Goal: Task Accomplishment & Management: Manage account settings

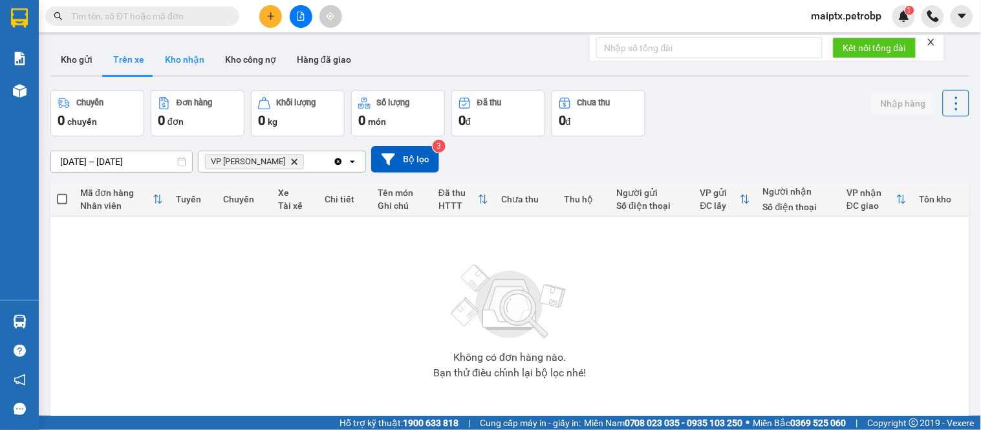
click at [180, 62] on button "Kho nhận" at bounding box center [185, 59] width 60 height 31
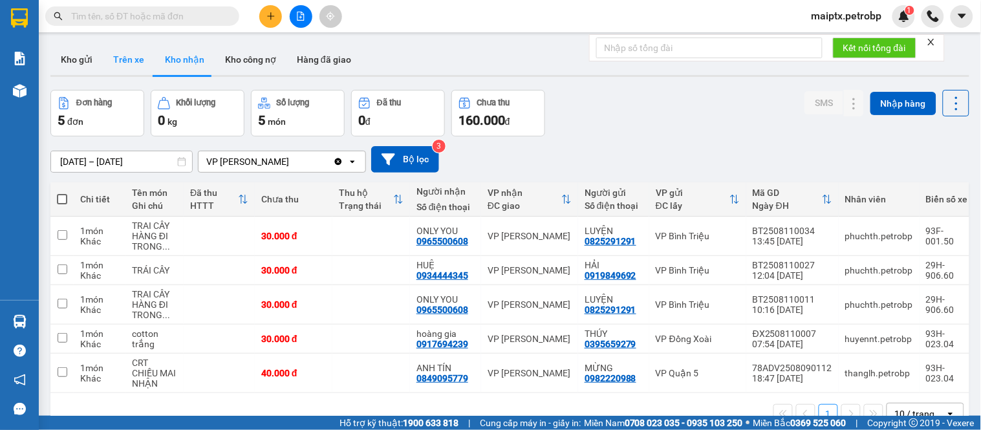
click at [119, 53] on button "Trên xe" at bounding box center [129, 59] width 52 height 31
type input "[DATE] – [DATE]"
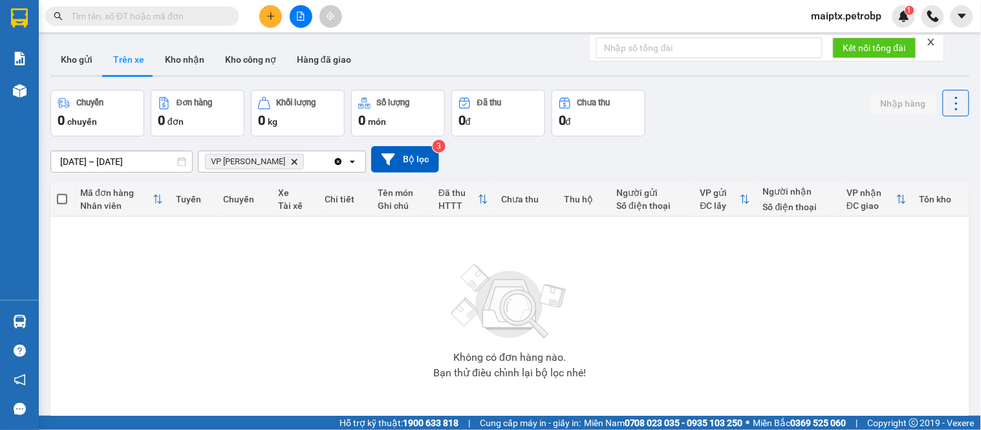
click at [93, 6] on span at bounding box center [142, 15] width 194 height 19
click at [101, 16] on input "text" at bounding box center [147, 16] width 153 height 14
click at [124, 17] on input "text" at bounding box center [147, 16] width 153 height 14
paste input "0966737455"
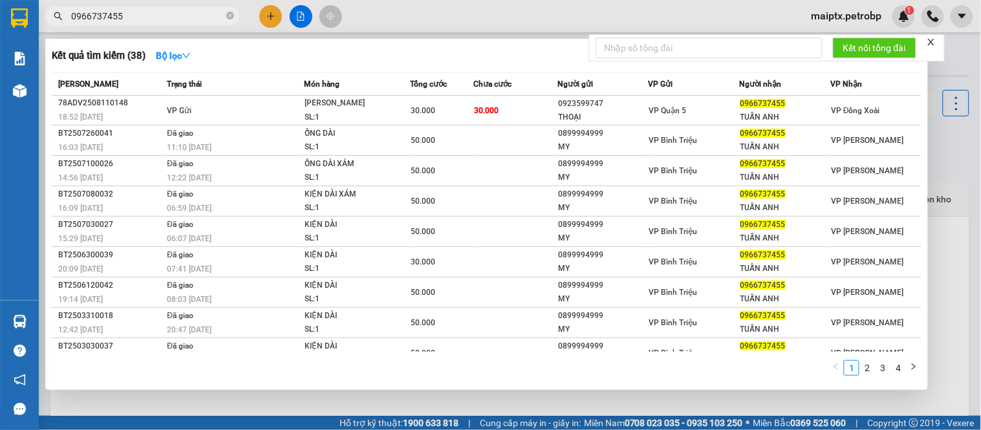
click at [126, 14] on input "0966737455" at bounding box center [147, 16] width 153 height 14
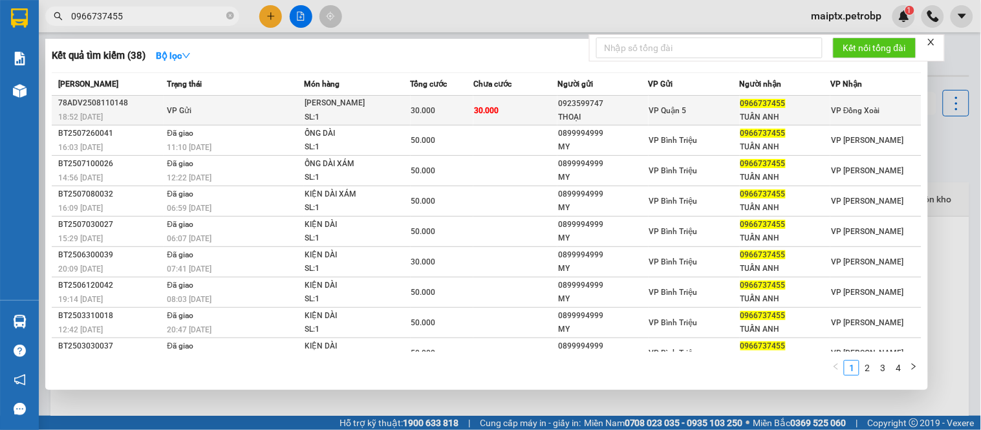
type input "0966737455"
click at [132, 105] on div "78ADV2508110148" at bounding box center [110, 103] width 105 height 14
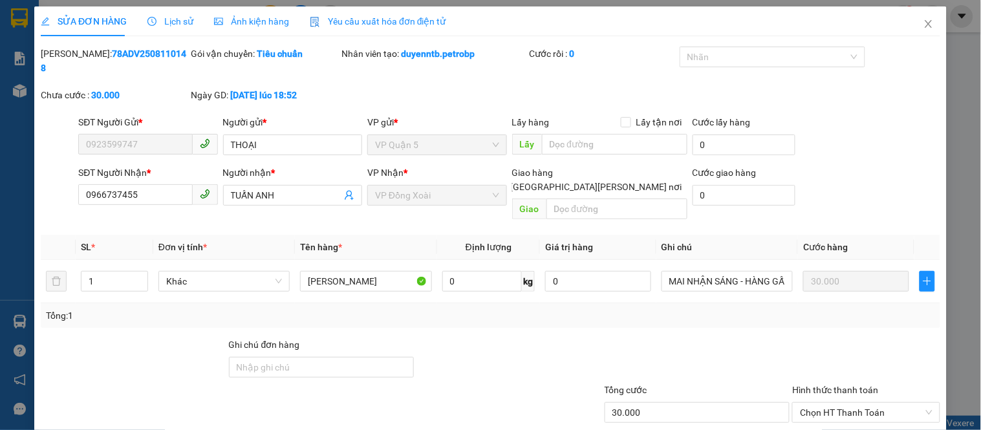
type input "0923599747"
type input "THOẠI"
type input "0966737455"
type input "TUẤN ANH"
type input "30.000"
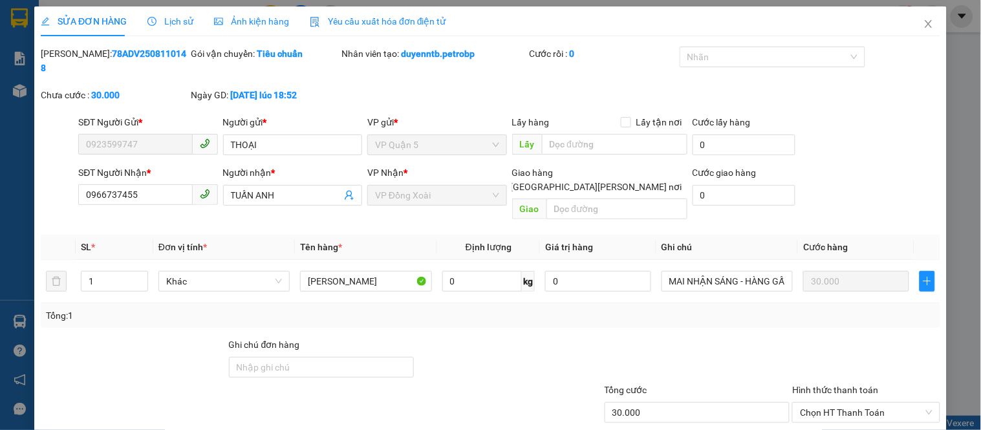
type input "30.000"
click at [99, 56] on b "78ADV2508110148" at bounding box center [114, 61] width 146 height 25
click at [98, 338] on div at bounding box center [133, 360] width 188 height 45
click at [82, 338] on div at bounding box center [133, 360] width 188 height 45
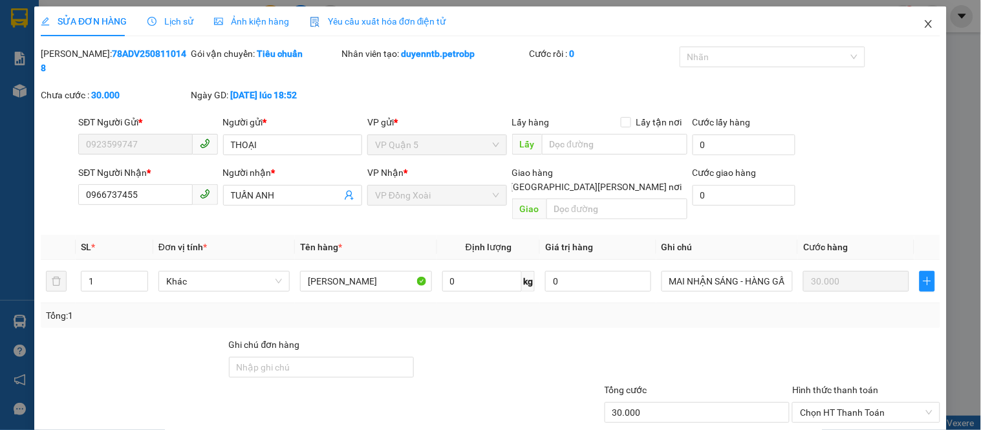
click at [925, 24] on icon "close" at bounding box center [928, 24] width 7 height 8
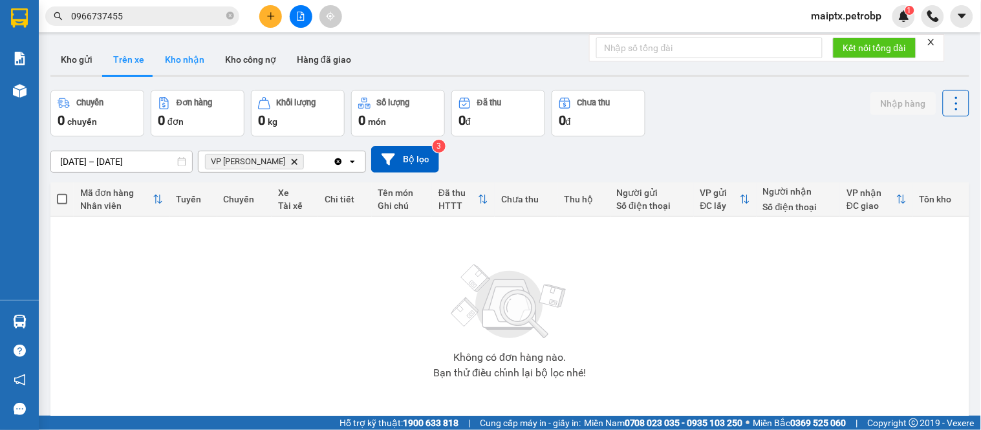
click at [181, 56] on button "Kho nhận" at bounding box center [185, 59] width 60 height 31
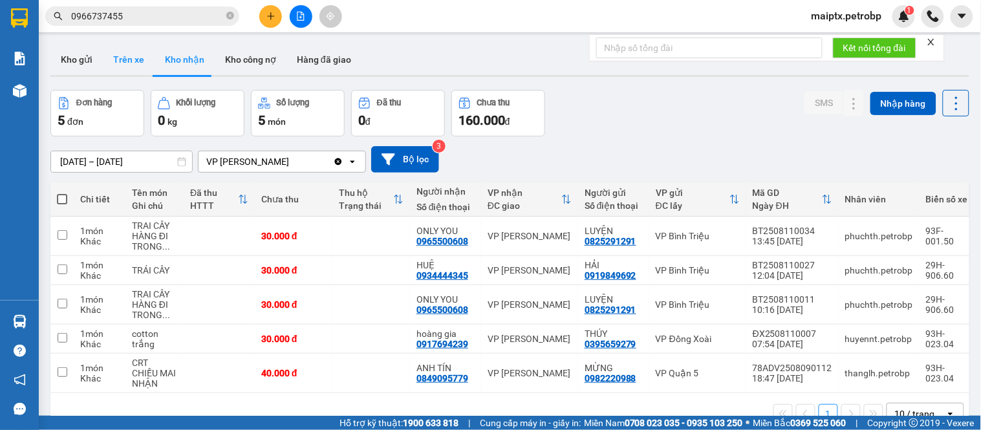
click at [139, 56] on button "Trên xe" at bounding box center [129, 59] width 52 height 31
type input "[DATE] – [DATE]"
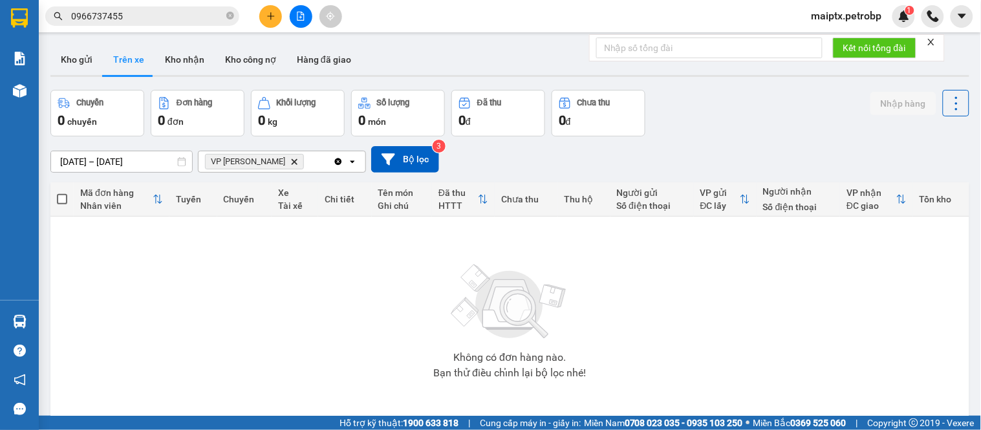
click at [102, 347] on div "Không có đơn hàng nào. Bạn thử điều chỉnh lại bộ lọc nhé!" at bounding box center [510, 318] width 906 height 194
drag, startPoint x: 78, startPoint y: 49, endPoint x: 94, endPoint y: 49, distance: 16.2
click at [78, 50] on button "Kho gửi" at bounding box center [76, 59] width 52 height 31
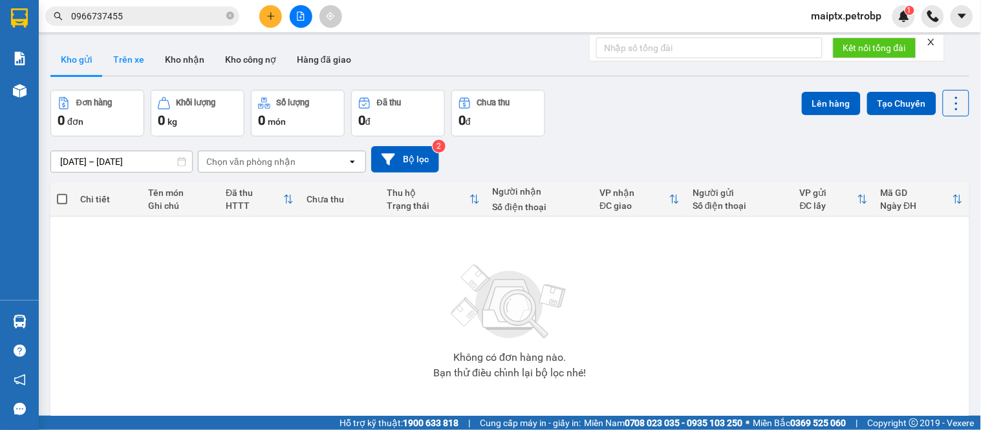
click at [126, 68] on button "Trên xe" at bounding box center [129, 59] width 52 height 31
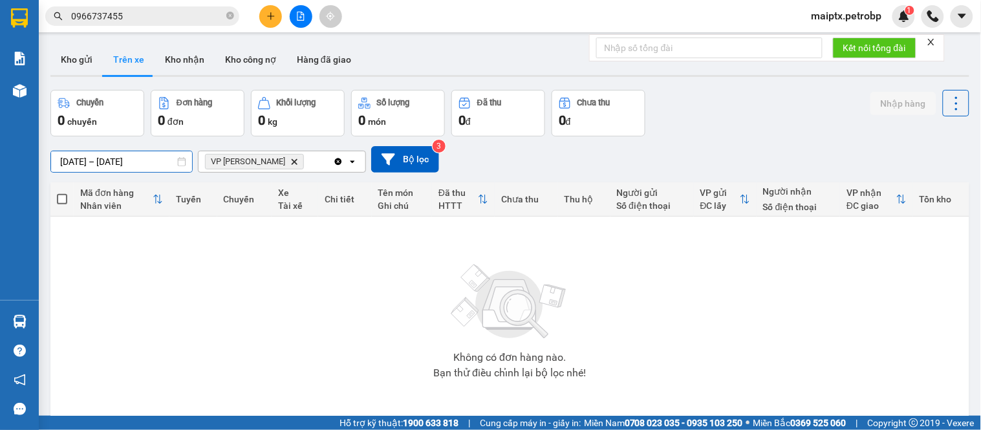
click at [119, 159] on input "[DATE] – [DATE]" at bounding box center [121, 161] width 141 height 21
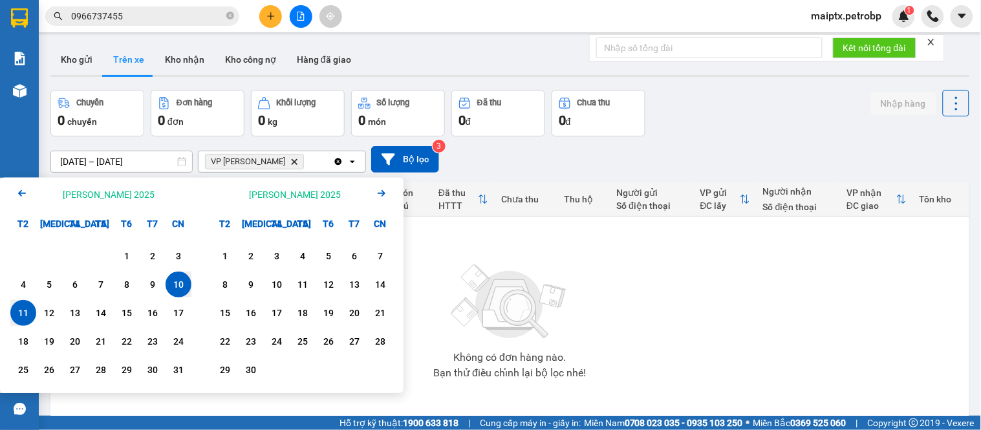
click at [182, 279] on div "10" at bounding box center [178, 285] width 18 height 16
click at [28, 314] on div "11" at bounding box center [23, 313] width 18 height 16
type input "[DATE] – [DATE]"
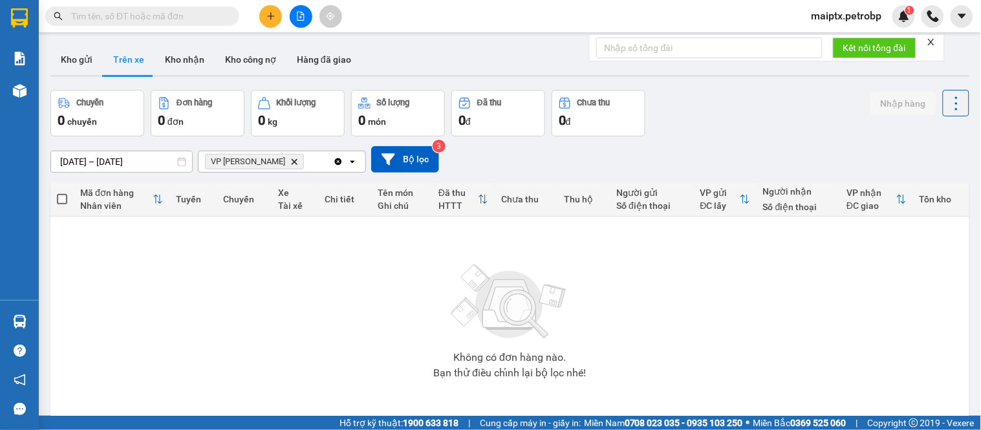
click at [298, 19] on icon "file-add" at bounding box center [300, 16] width 9 height 9
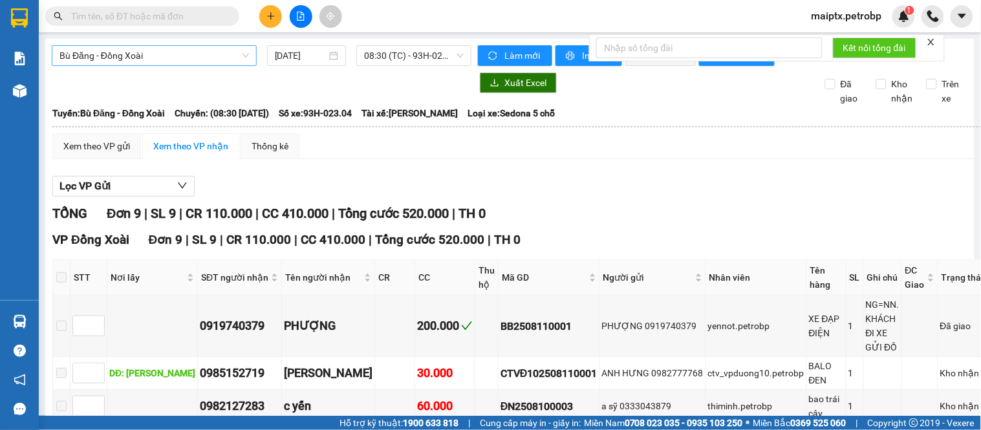
click at [91, 58] on span "Bù Đăng - Đồng Xoài" at bounding box center [155, 55] width 190 height 19
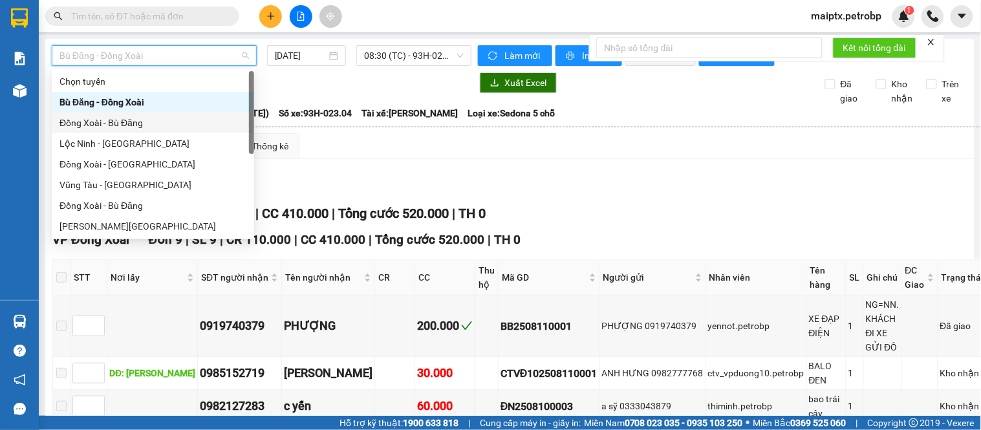
click at [113, 128] on div "Đồng Xoài - Bù Đăng" at bounding box center [153, 123] width 187 height 14
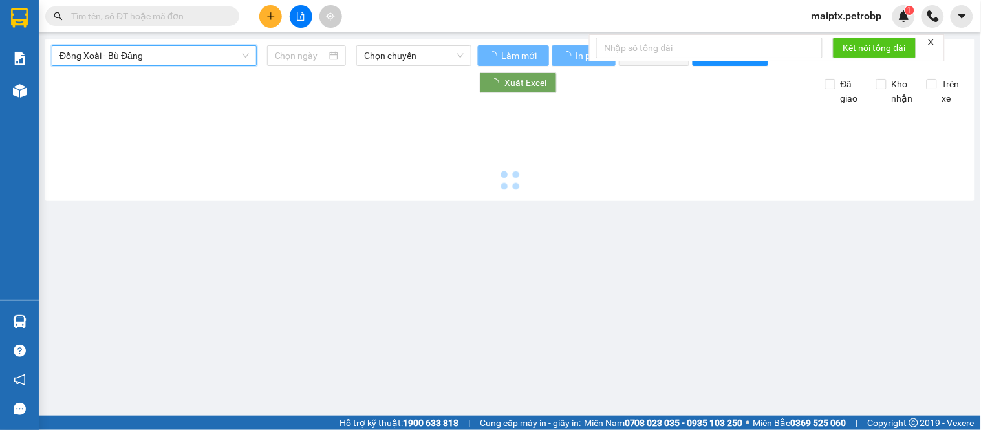
type input "[DATE]"
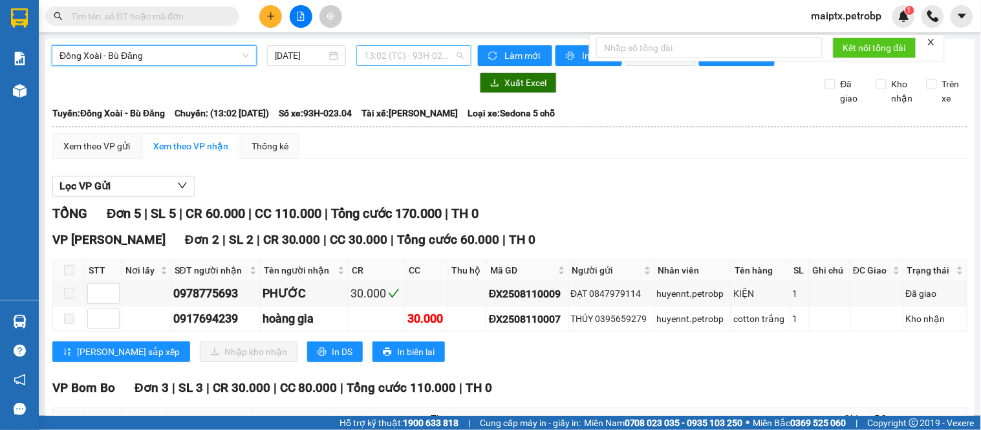
click at [371, 55] on span "13:02 (TC) - 93H-023.04" at bounding box center [414, 55] width 100 height 19
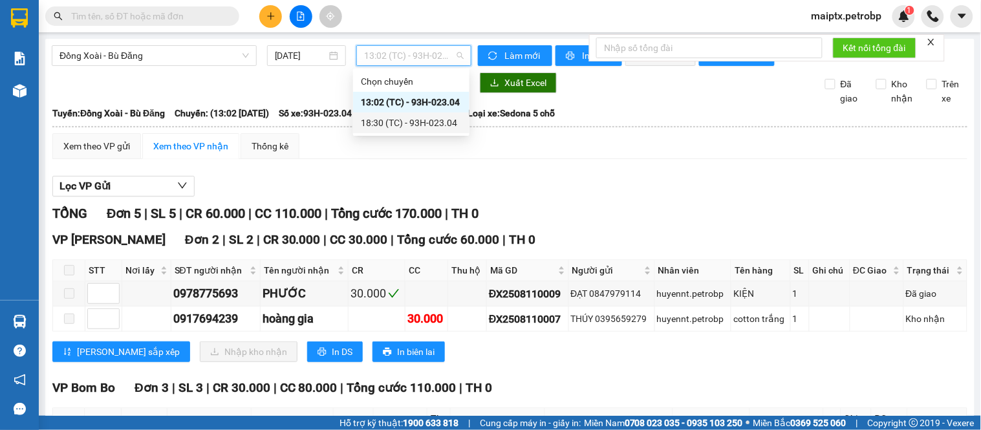
scroll to position [204, 0]
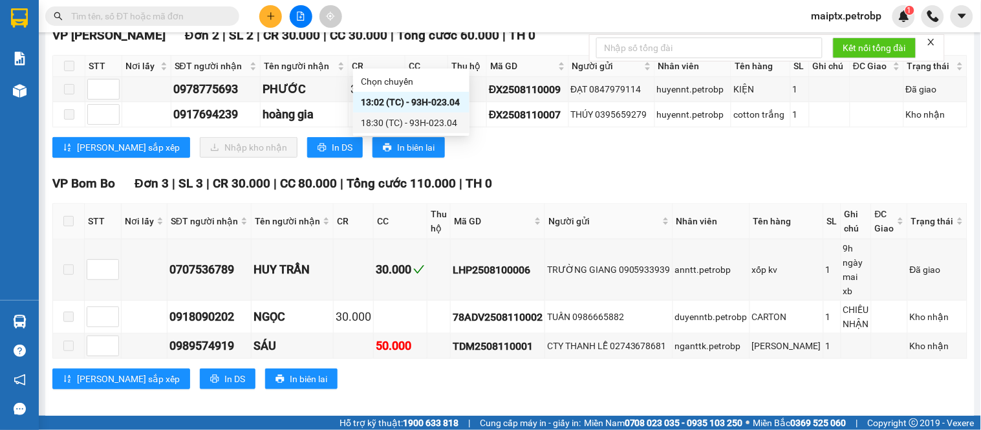
click at [380, 126] on div "18:30 (TC) - 93H-023.04" at bounding box center [411, 123] width 101 height 14
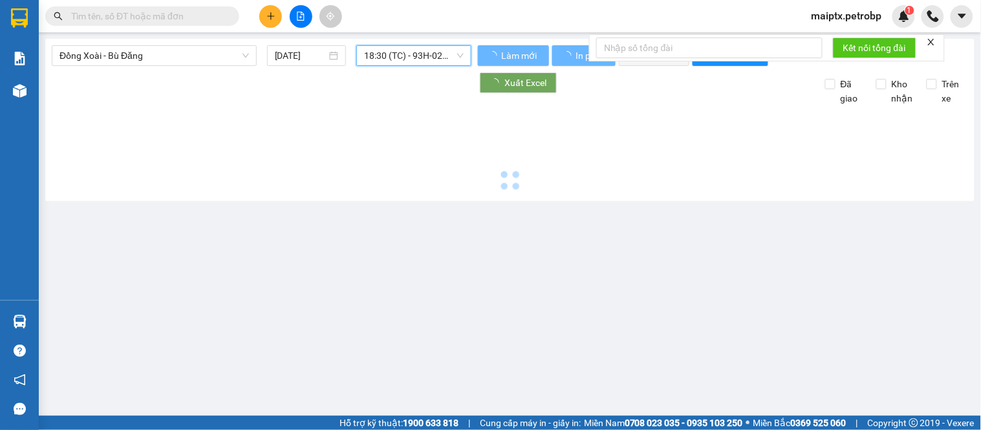
scroll to position [0, 0]
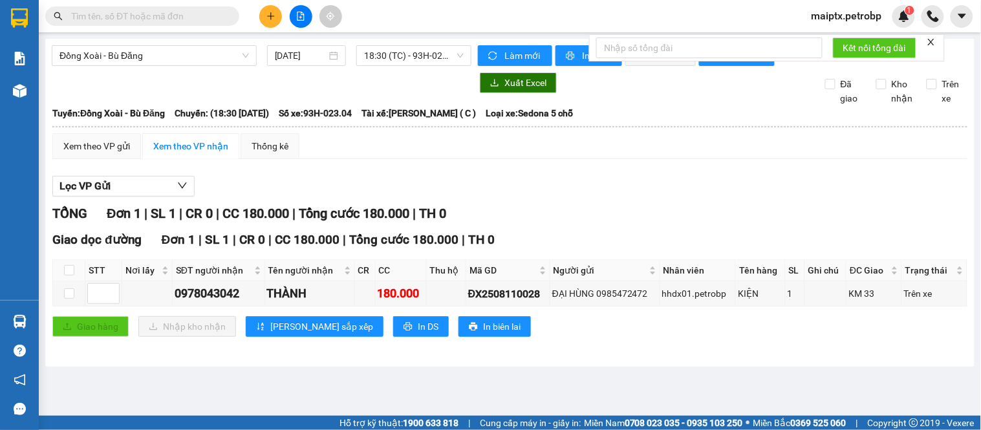
click at [794, 367] on div "Đồng Xoài - [GEOGRAPHIC_DATA] Đăng [DATE] 18:30 (TC) - 93H-023.04 Làm mới In ph…" at bounding box center [510, 203] width 930 height 328
click at [98, 389] on main "Đồng Xoài - [GEOGRAPHIC_DATA] Đăng [DATE] 18:30 (TC) - 93H-023.04 Làm mới In ph…" at bounding box center [490, 208] width 981 height 416
click at [66, 367] on div "Đồng Xoài - [GEOGRAPHIC_DATA] Đăng [DATE] 18:30 (TC) - 93H-023.04 Làm mới In ph…" at bounding box center [510, 203] width 930 height 328
click at [107, 384] on main "Đồng Xoài - [GEOGRAPHIC_DATA] Đăng [DATE] 18:30 (TC) - 93H-023.04 Làm mới In ph…" at bounding box center [490, 208] width 981 height 416
click at [99, 153] on div "Xem theo VP gửi" at bounding box center [96, 146] width 67 height 14
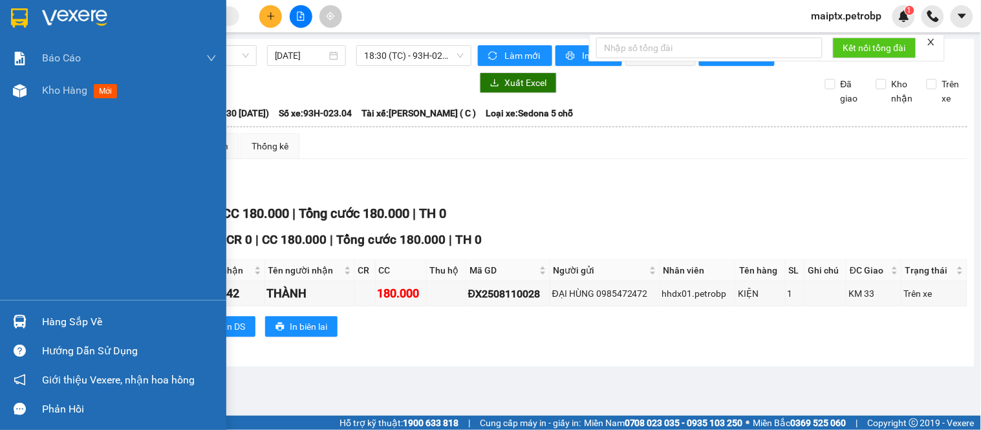
click at [41, 321] on div "Hàng sắp về" at bounding box center [113, 321] width 226 height 29
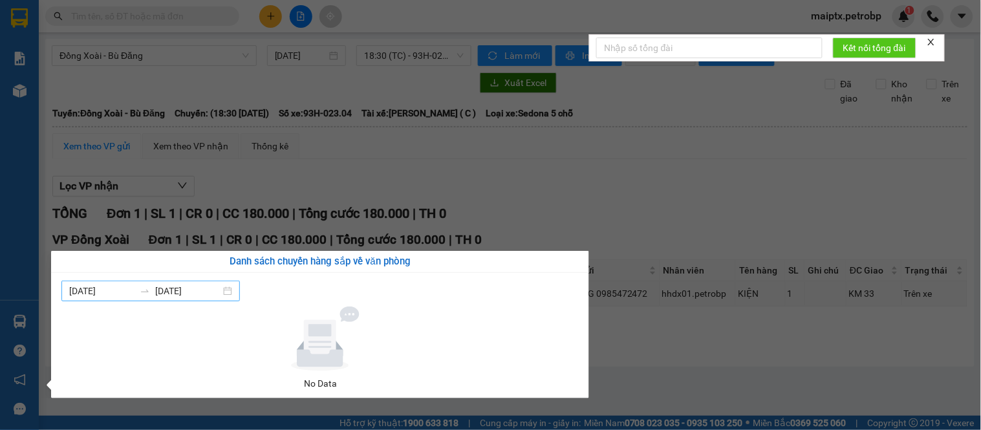
click at [182, 285] on input "[DATE]" at bounding box center [187, 291] width 65 height 14
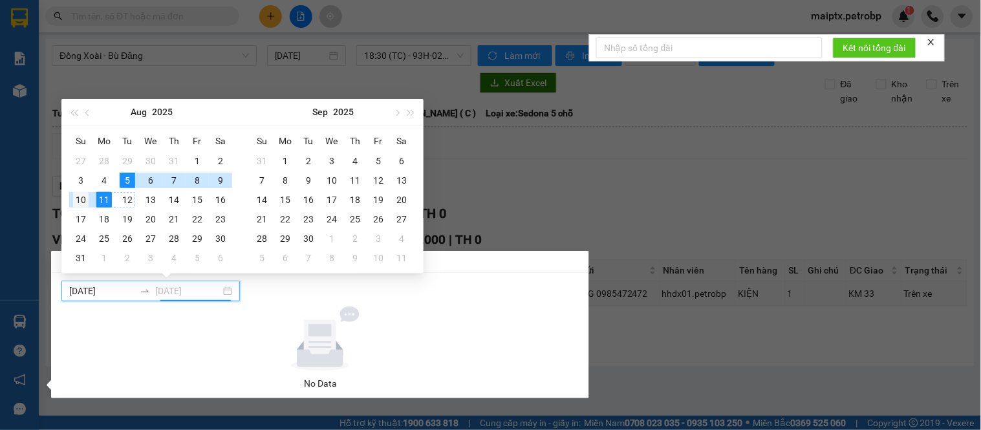
type input "[DATE]"
click at [78, 202] on div "10" at bounding box center [81, 200] width 16 height 16
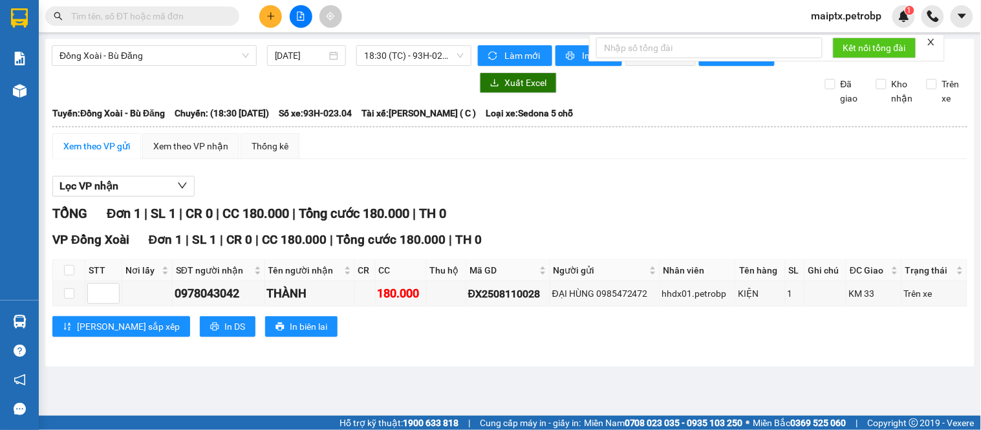
click at [675, 363] on section "Kết quả tìm kiếm ( 0 ) Bộ lọc No Data maiptx.petrobp 1 Báo cáo BC tiền tận nơi …" at bounding box center [490, 215] width 981 height 430
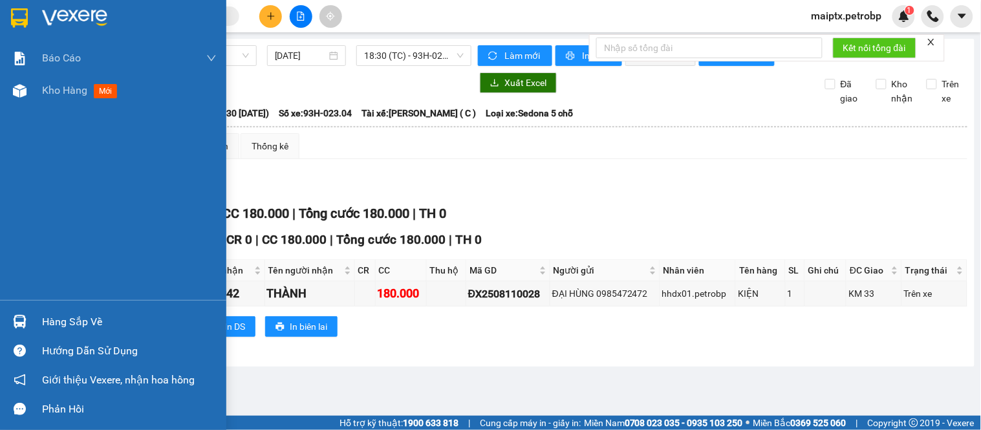
click at [28, 323] on div at bounding box center [19, 321] width 23 height 23
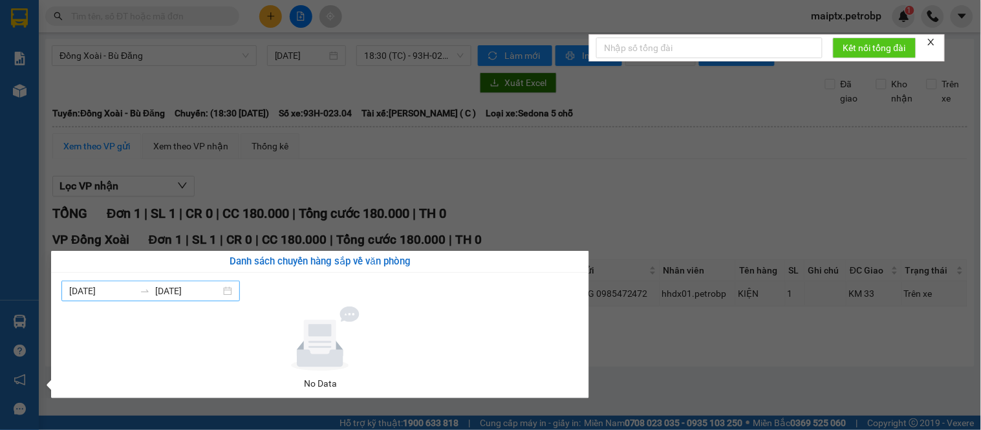
click at [197, 295] on input "[DATE]" at bounding box center [187, 291] width 65 height 14
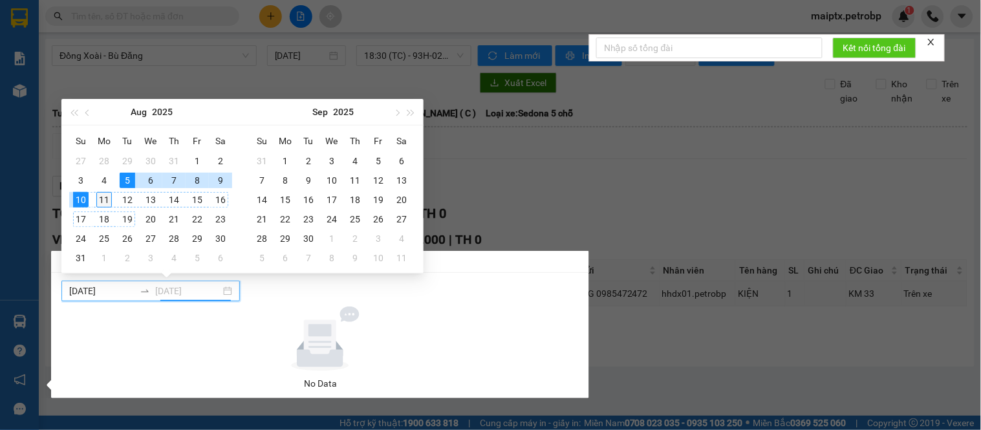
type input "[DATE]"
drag, startPoint x: 99, startPoint y: 197, endPoint x: 105, endPoint y: 201, distance: 6.7
click at [99, 198] on div "11" at bounding box center [104, 200] width 16 height 16
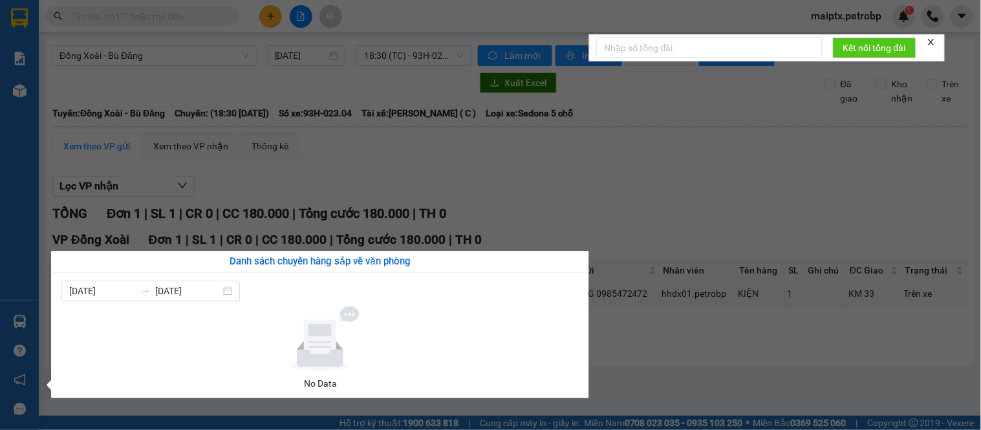
click at [717, 392] on section "Kết quả tìm kiếm ( 0 ) Bộ lọc No Data maiptx.petrobp 1 Báo cáo BC tiền tận nơi …" at bounding box center [490, 215] width 981 height 430
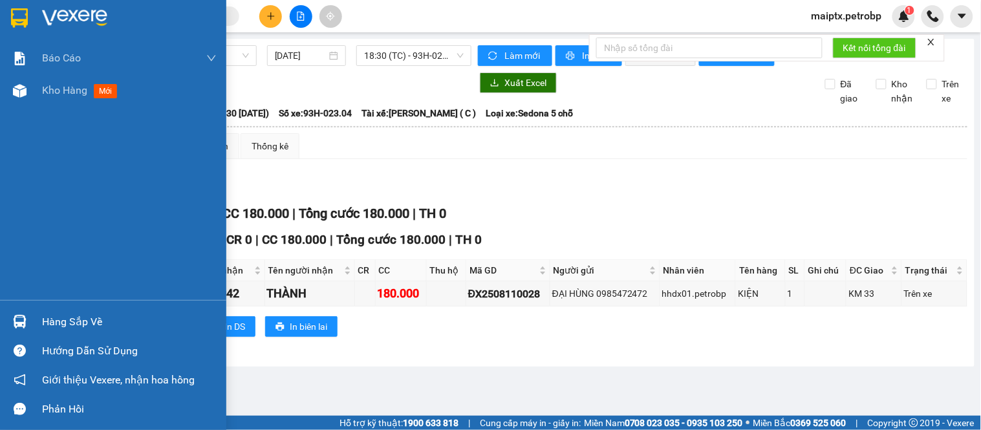
drag, startPoint x: 31, startPoint y: 94, endPoint x: 203, endPoint y: 160, distance: 184.3
click at [30, 94] on div "Kho hàng mới" at bounding box center [113, 90] width 226 height 32
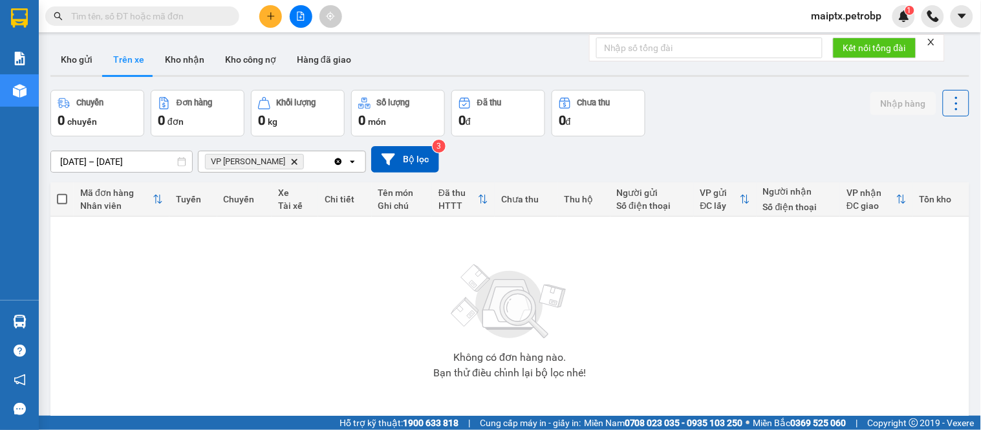
click at [120, 159] on input "[DATE] – [DATE]" at bounding box center [121, 161] width 141 height 21
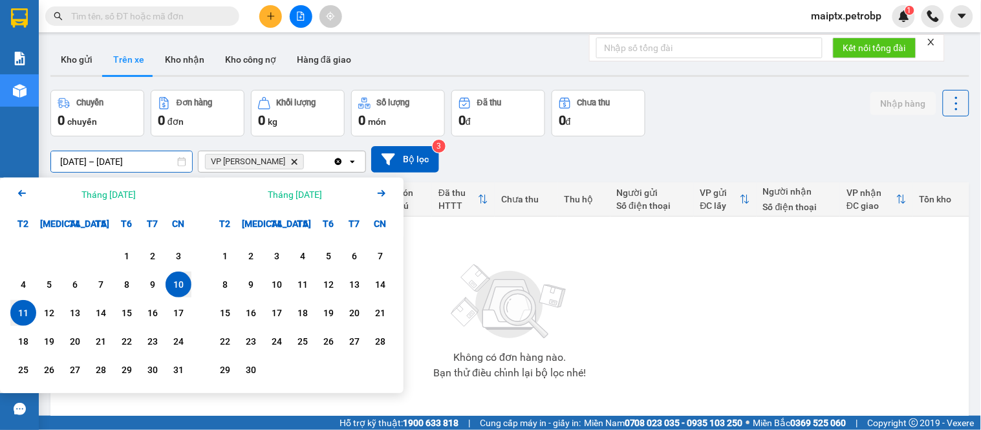
click at [629, 336] on div "Không có đơn hàng nào. Bạn thử điều chỉnh lại bộ lọc nhé!" at bounding box center [510, 318] width 906 height 194
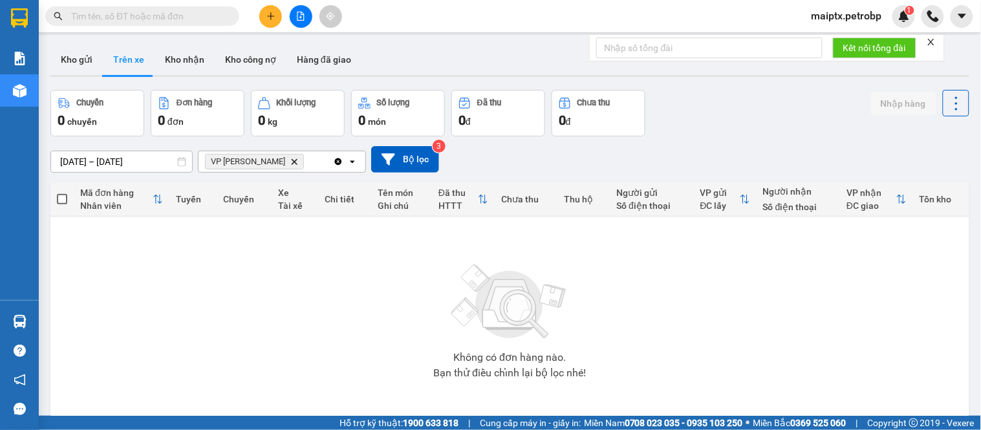
click at [293, 16] on button at bounding box center [301, 16] width 23 height 23
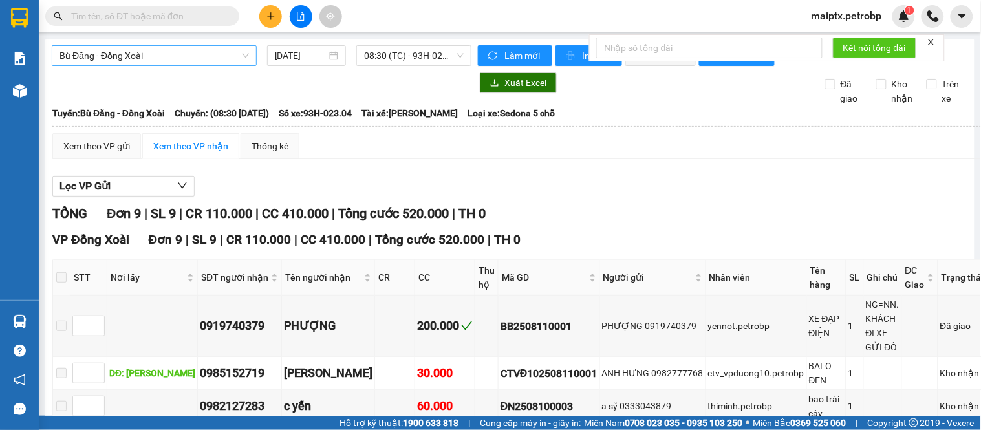
click at [202, 49] on span "Bù Đăng - Đồng Xoài" at bounding box center [155, 55] width 190 height 19
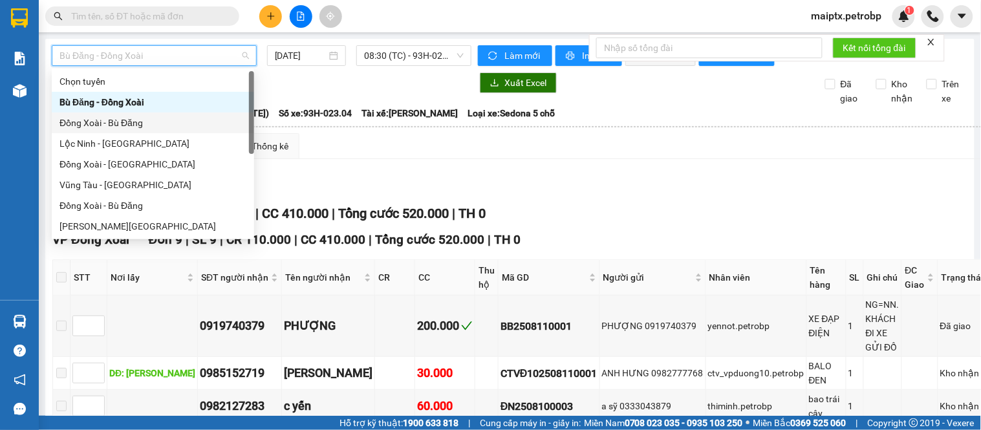
click at [146, 125] on div "Đồng Xoài - Bù Đăng" at bounding box center [153, 123] width 187 height 14
type input "[DATE]"
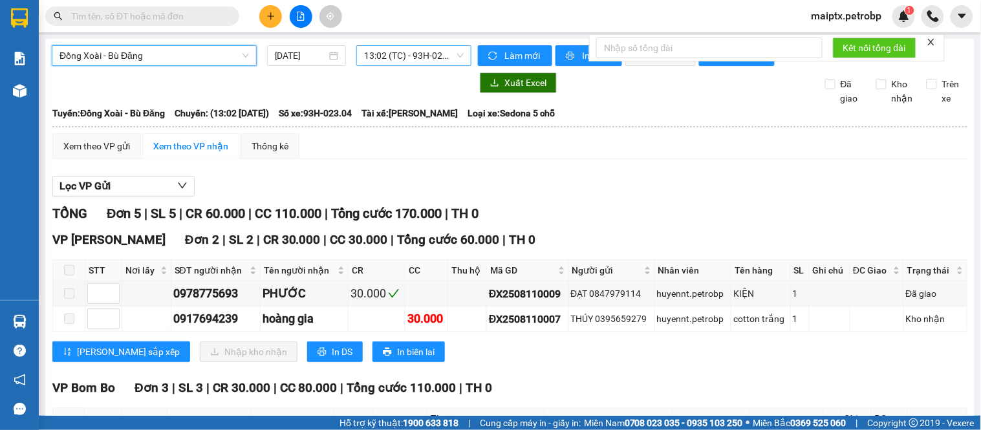
click at [369, 48] on span "13:02 (TC) - 93H-023.04" at bounding box center [414, 55] width 100 height 19
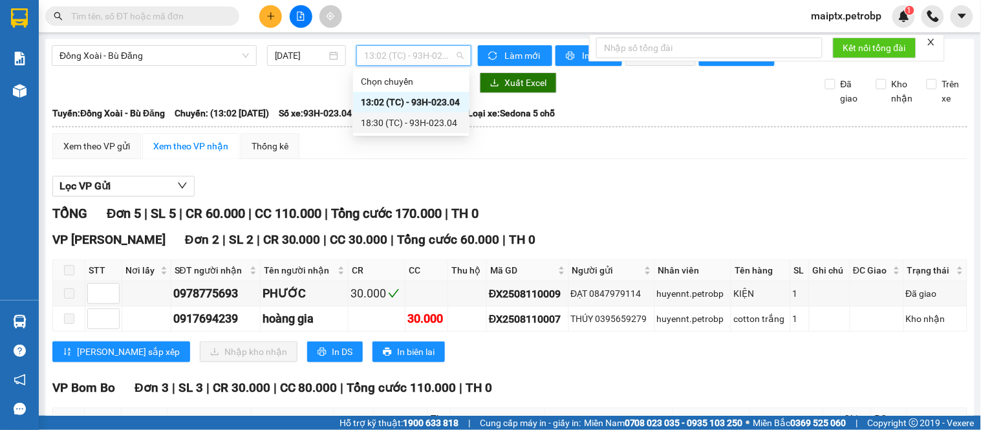
click at [392, 125] on div "18:30 (TC) - 93H-023.04" at bounding box center [411, 123] width 101 height 14
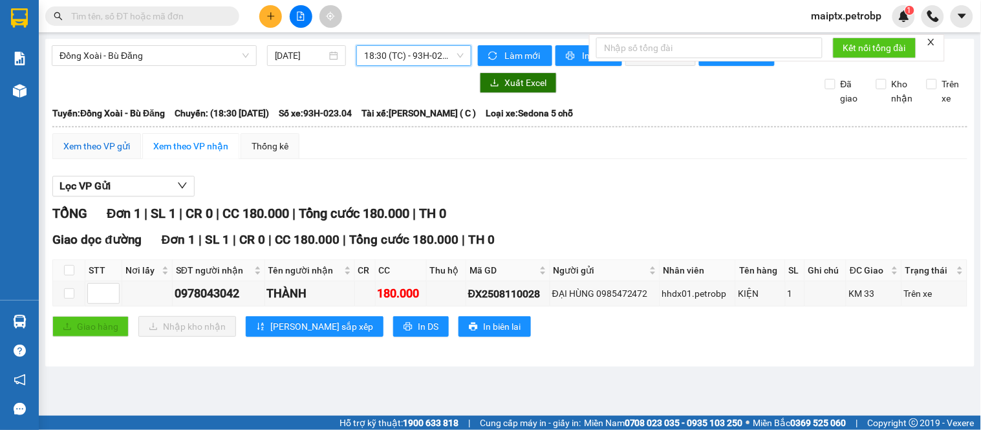
click at [92, 153] on div "Xem theo VP gửi" at bounding box center [96, 146] width 67 height 14
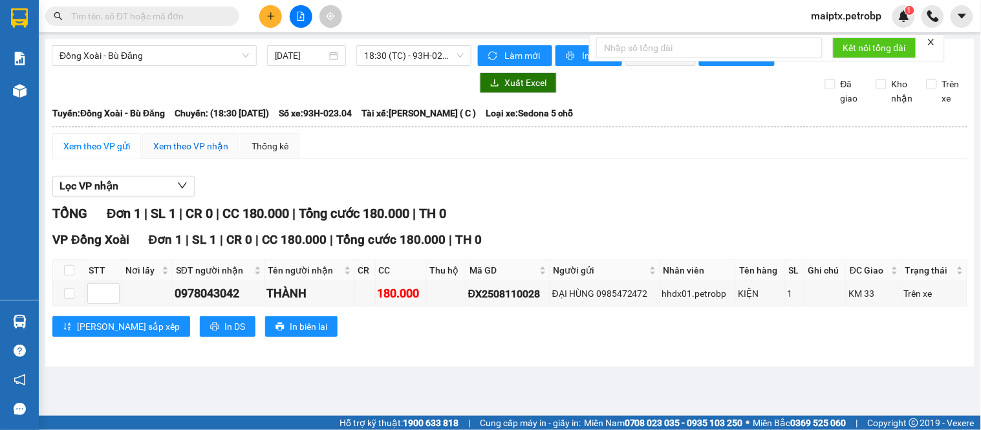
click at [173, 153] on div "Xem theo VP nhận" at bounding box center [190, 146] width 75 height 14
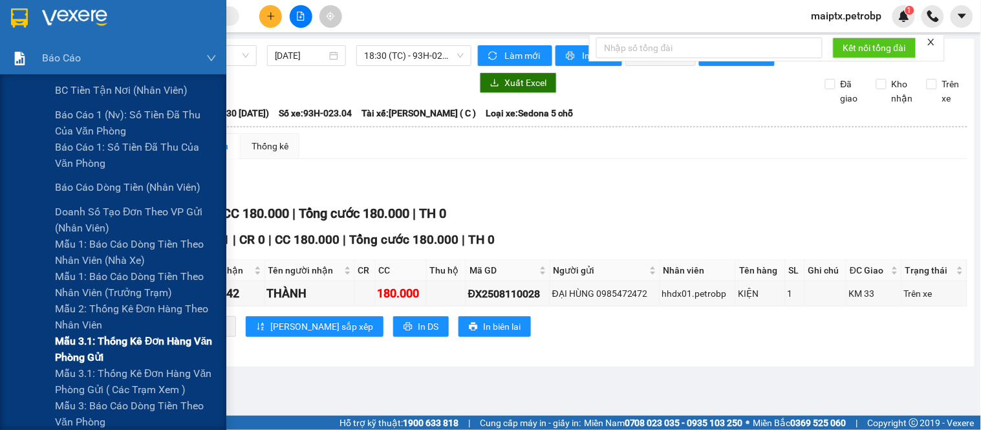
click at [121, 358] on span "Mẫu 3.1: Thống kê đơn hàng văn phòng gửi" at bounding box center [136, 349] width 162 height 32
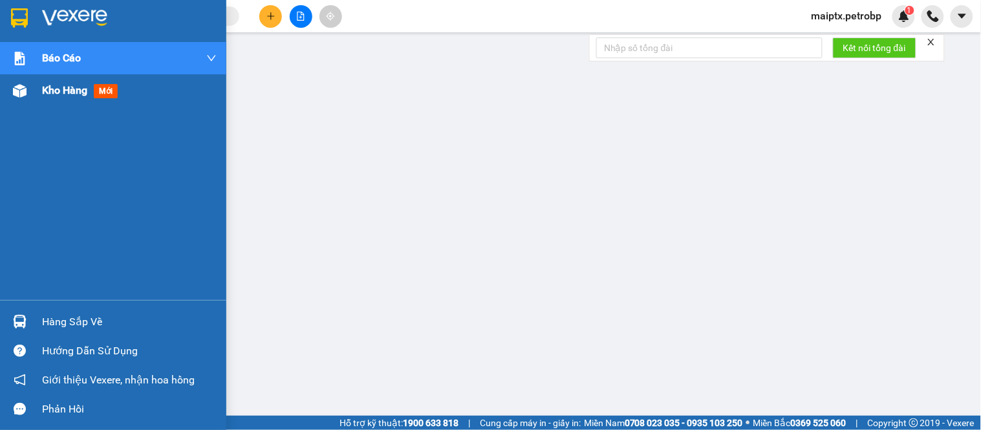
click at [30, 98] on div "Kho hàng mới" at bounding box center [113, 90] width 226 height 32
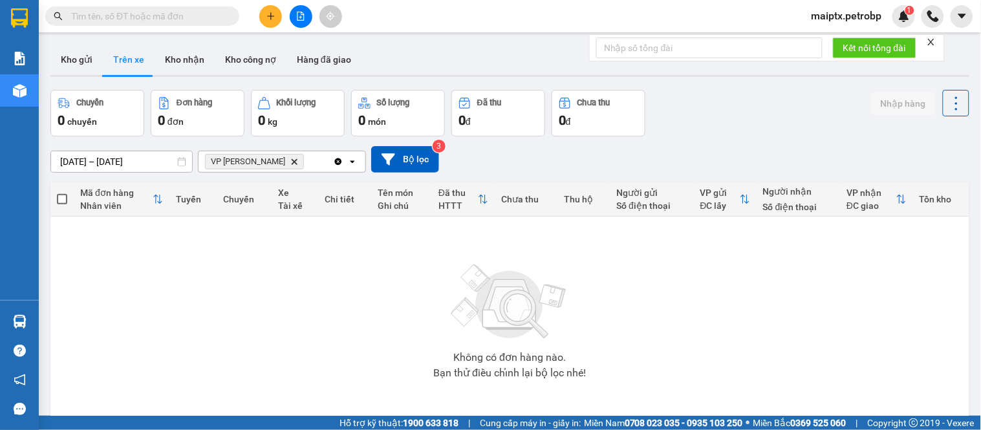
click at [306, 14] on button at bounding box center [301, 16] width 23 height 23
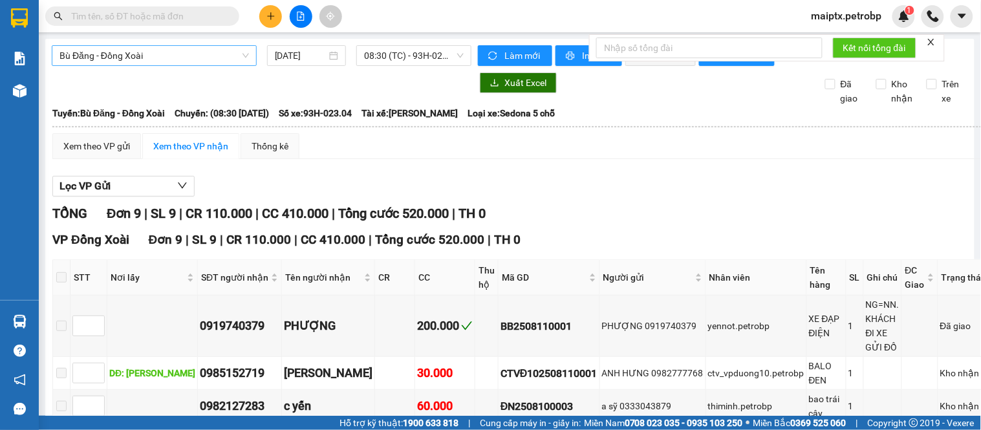
click at [169, 52] on span "Bù Đăng - Đồng Xoài" at bounding box center [155, 55] width 190 height 19
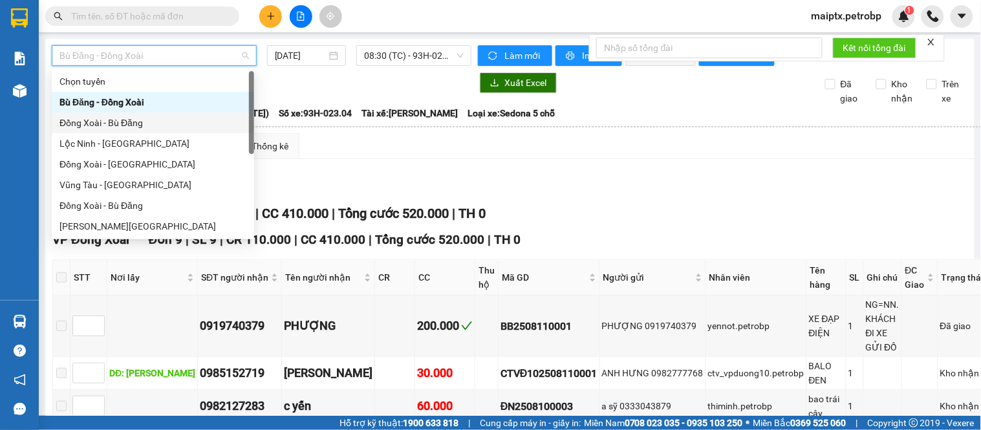
click at [116, 121] on div "Đồng Xoài - Bù Đăng" at bounding box center [153, 123] width 187 height 14
type input "[DATE]"
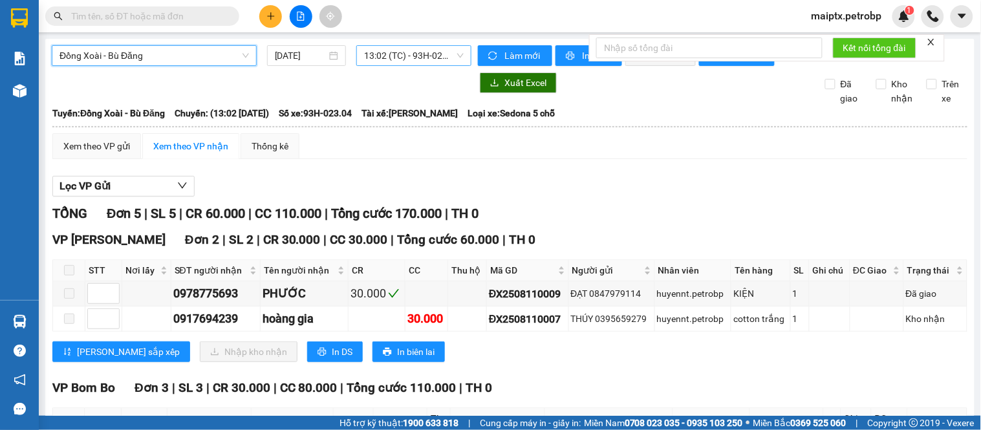
click at [379, 63] on span "13:02 (TC) - 93H-023.04" at bounding box center [414, 55] width 100 height 19
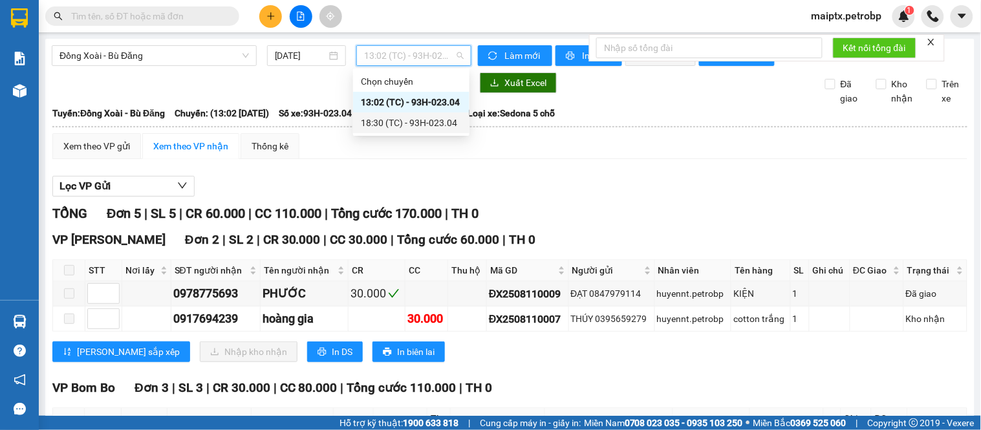
click at [377, 125] on div "18:30 (TC) - 93H-023.04" at bounding box center [411, 123] width 101 height 14
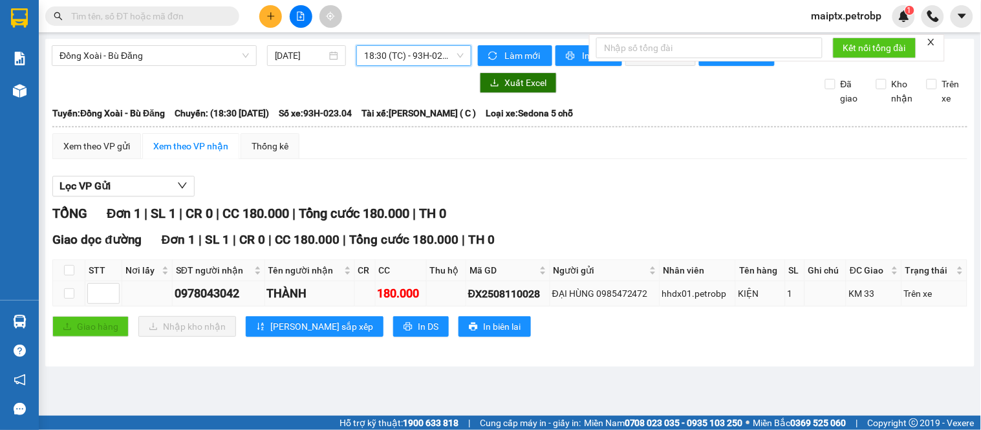
click at [536, 302] on div "ĐX2508110028" at bounding box center [508, 294] width 80 height 16
copy div "ĐX2508110028"
click at [172, 18] on input "text" at bounding box center [147, 16] width 153 height 14
paste input "ĐX2508110028"
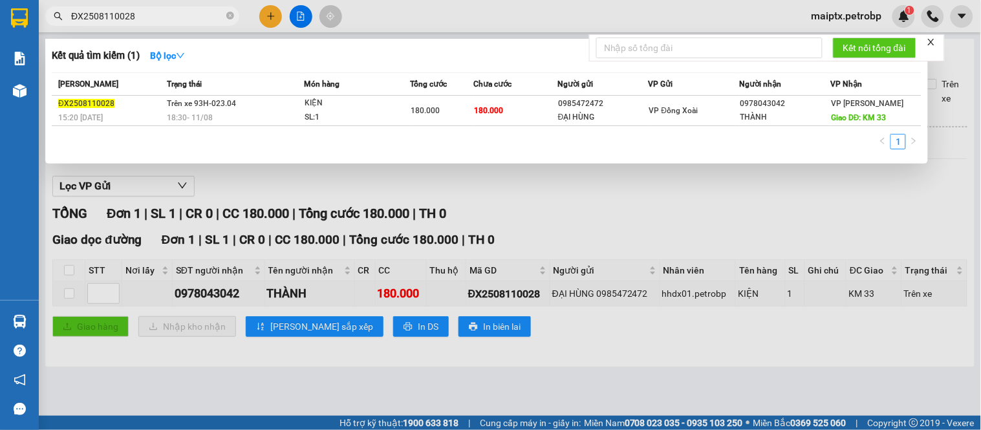
click at [102, 384] on div at bounding box center [490, 215] width 981 height 430
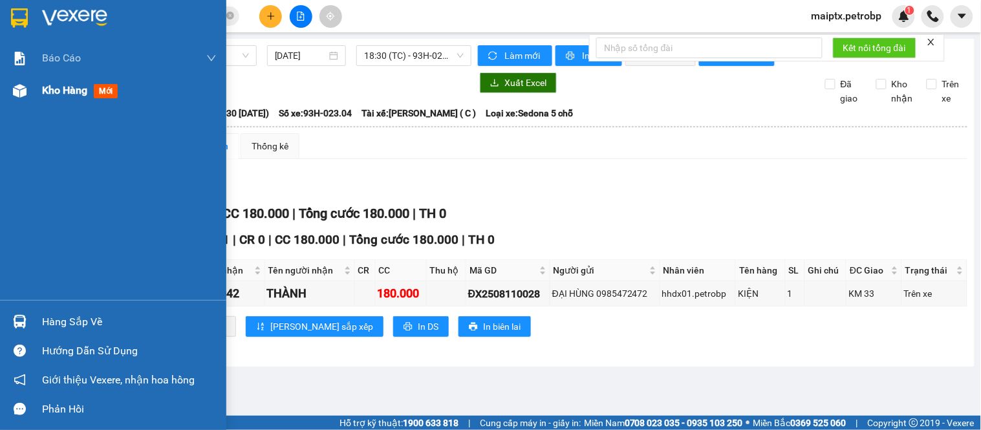
click at [27, 98] on div at bounding box center [19, 91] width 23 height 23
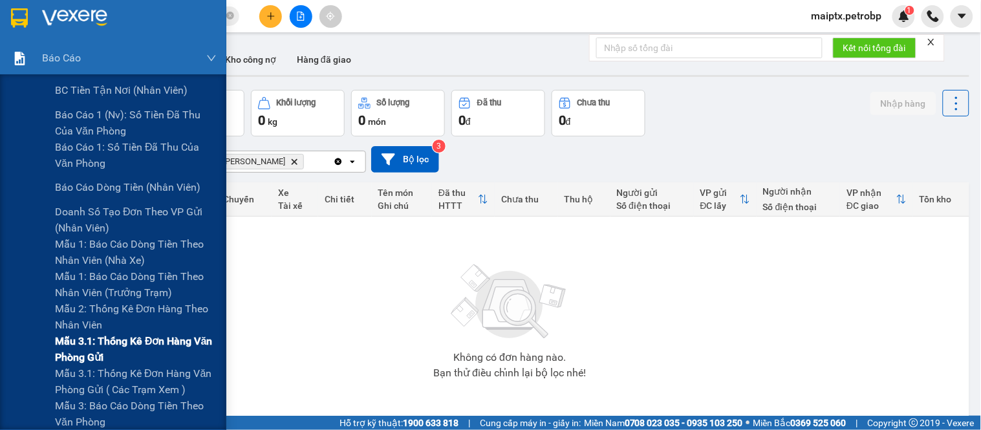
click at [98, 347] on span "Mẫu 3.1: Thống kê đơn hàng văn phòng gửi" at bounding box center [136, 349] width 162 height 32
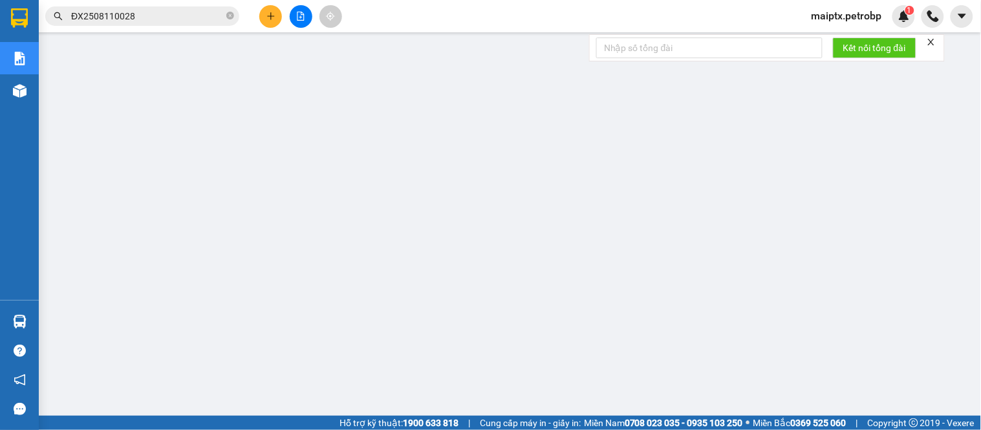
click at [92, 17] on input "ĐX2508110028" at bounding box center [147, 16] width 153 height 14
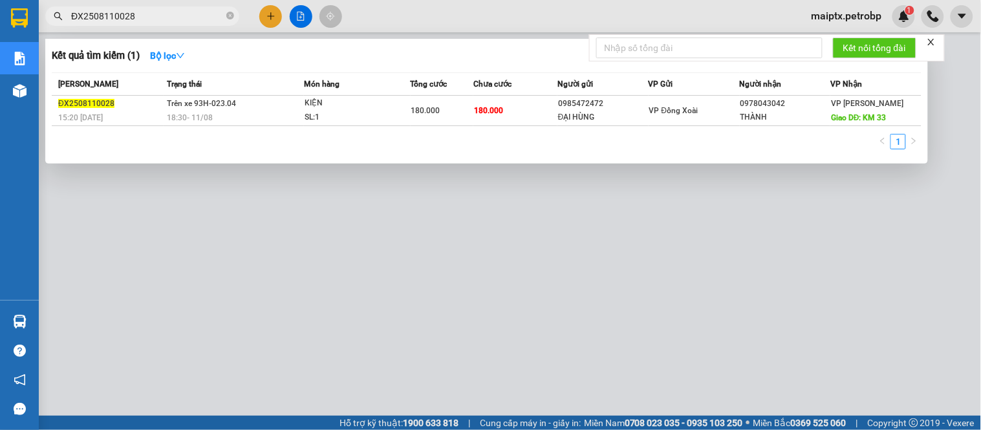
click at [92, 17] on input "ĐX2508110028" at bounding box center [147, 16] width 153 height 14
paste input "QL13250811001"
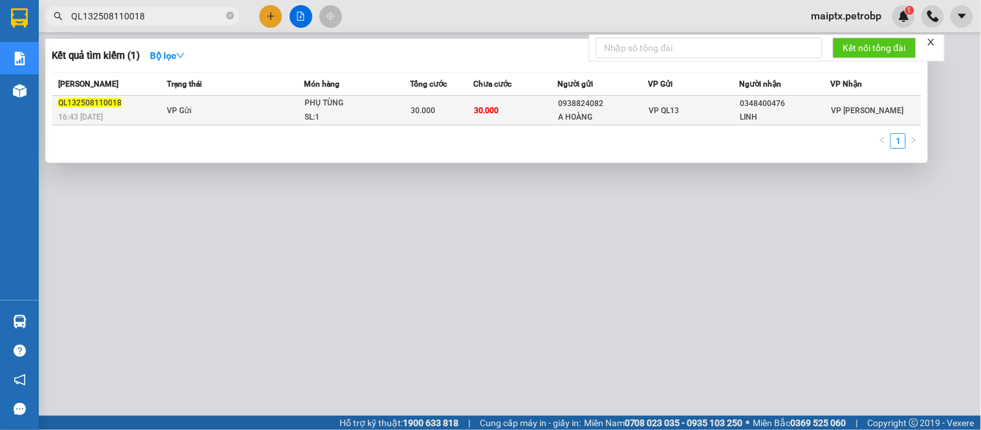
type input "QL132508110018"
click at [311, 111] on div "SL: 1" at bounding box center [353, 118] width 97 height 14
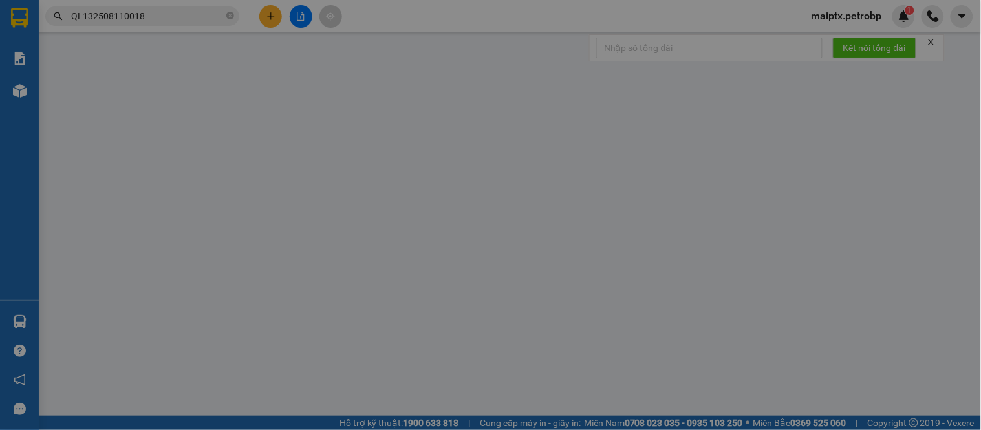
type input "0938824082"
type input "A HOÀNG"
type input "0348400476"
type input "LINH"
type input "30.000"
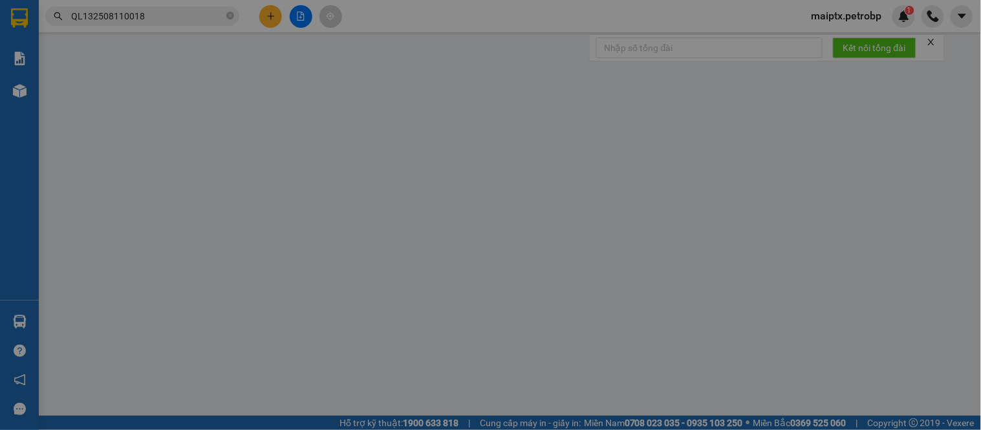
type input "30.000"
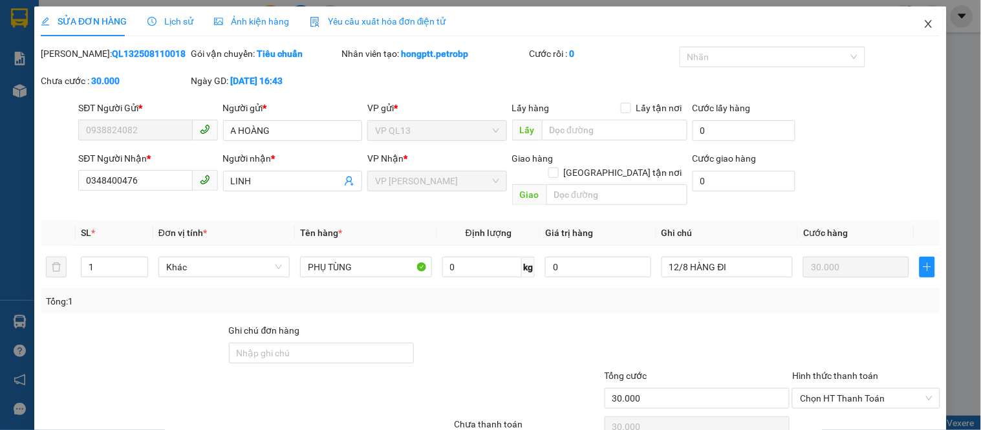
click at [924, 23] on icon "close" at bounding box center [929, 24] width 10 height 10
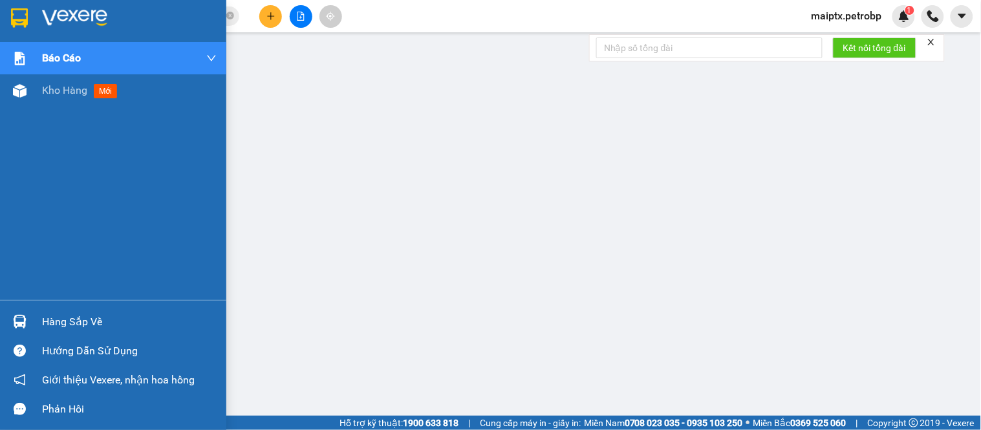
click at [15, 85] on img at bounding box center [20, 91] width 14 height 14
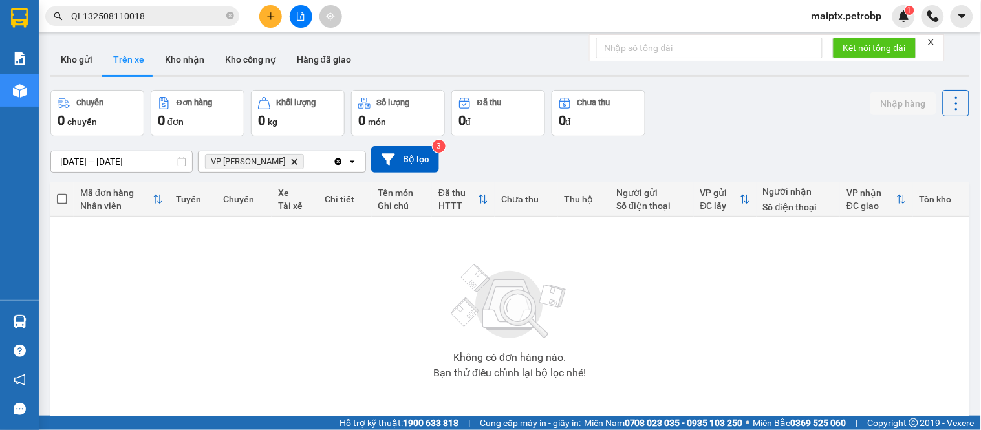
click at [102, 341] on div "Không có đơn hàng nào. Bạn thử điều chỉnh lại bộ lọc nhé!" at bounding box center [510, 318] width 906 height 194
click at [62, 52] on button "Kho gửi" at bounding box center [76, 59] width 52 height 31
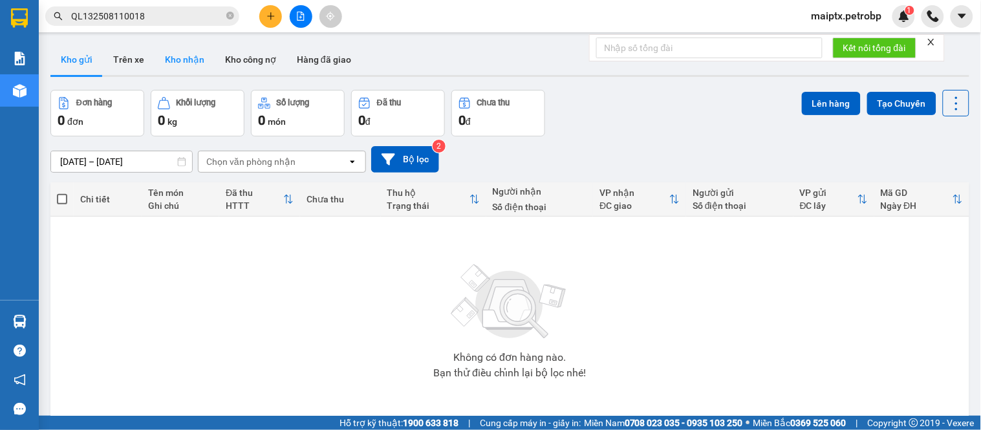
click at [179, 56] on button "Kho nhận" at bounding box center [185, 59] width 60 height 31
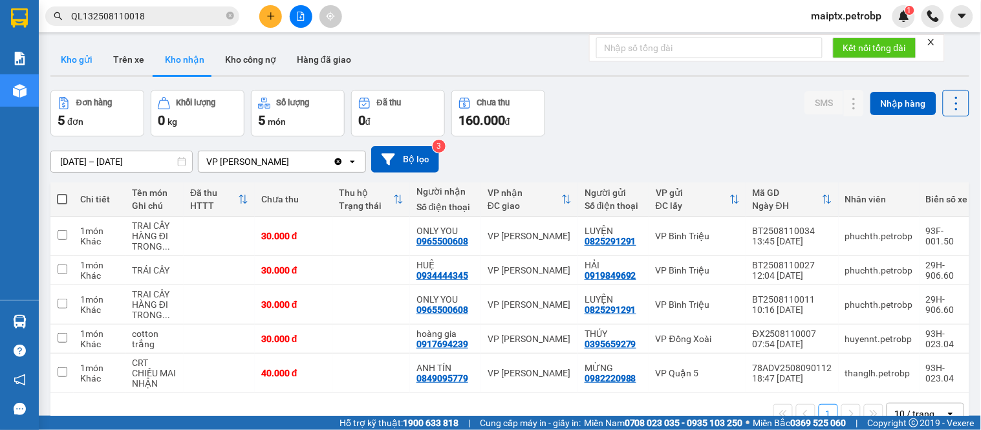
click at [92, 54] on button "Kho gửi" at bounding box center [76, 59] width 52 height 31
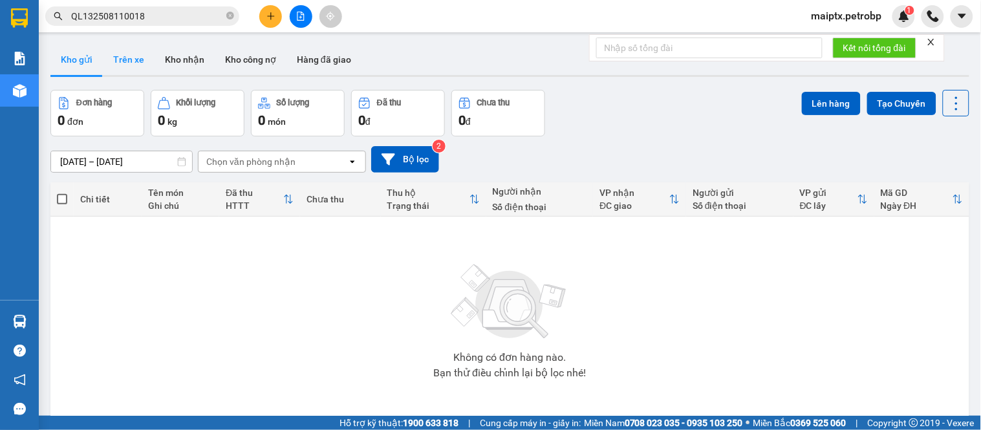
click at [127, 63] on button "Trên xe" at bounding box center [129, 59] width 52 height 31
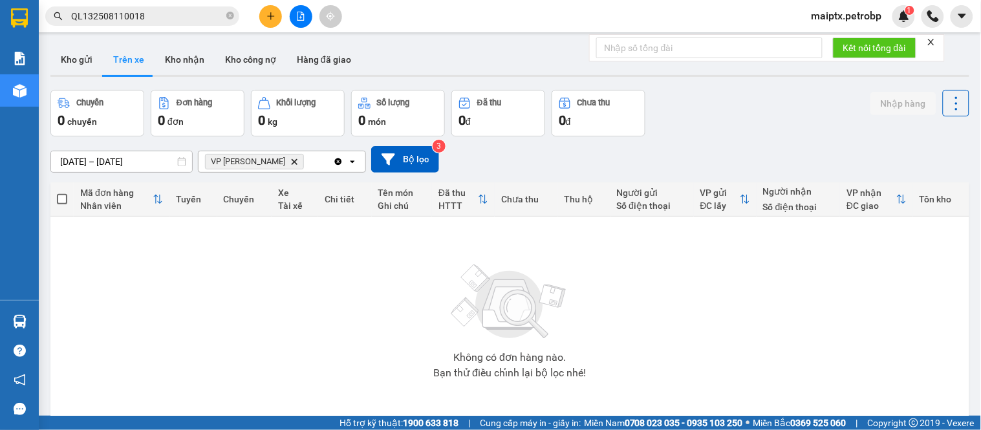
click at [89, 234] on div "Không có đơn hàng nào. Bạn thử điều chỉnh lại bộ lọc nhé!" at bounding box center [510, 318] width 906 height 194
click at [193, 56] on button "Kho nhận" at bounding box center [185, 59] width 60 height 31
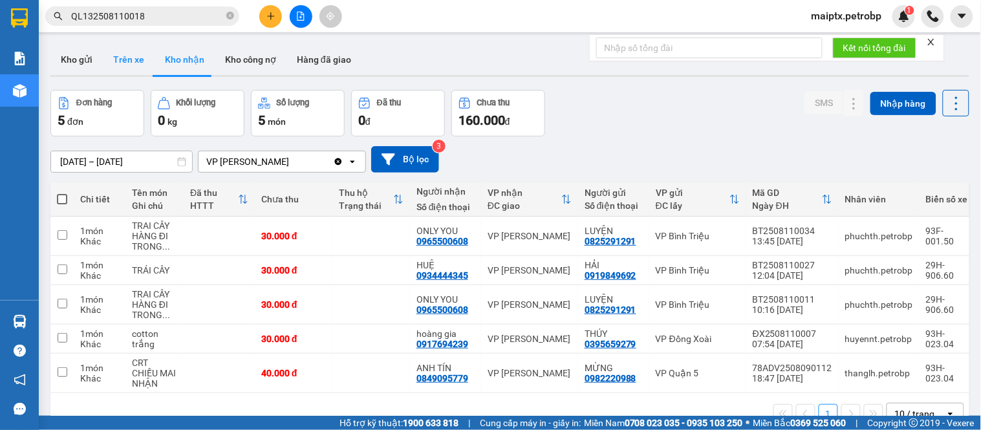
click at [131, 60] on button "Trên xe" at bounding box center [129, 59] width 52 height 31
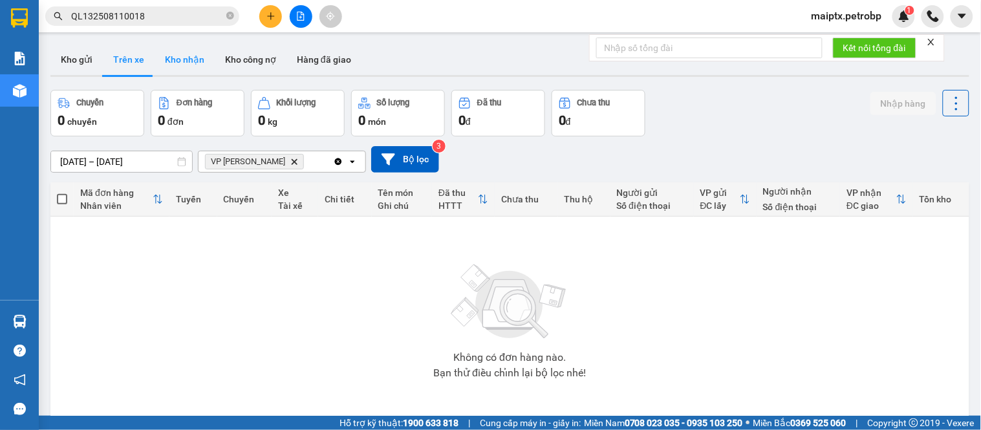
click at [171, 55] on button "Kho nhận" at bounding box center [185, 59] width 60 height 31
type input "[DATE] – [DATE]"
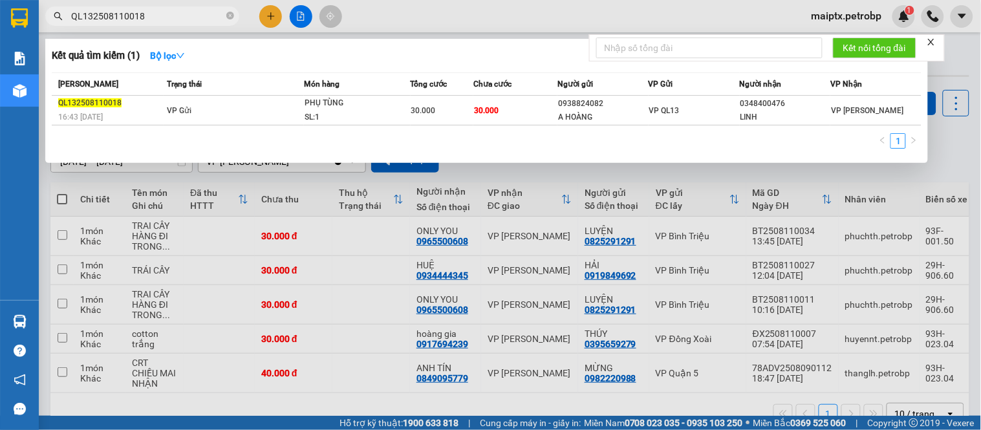
click at [111, 13] on input "QL132508110018" at bounding box center [147, 16] width 153 height 14
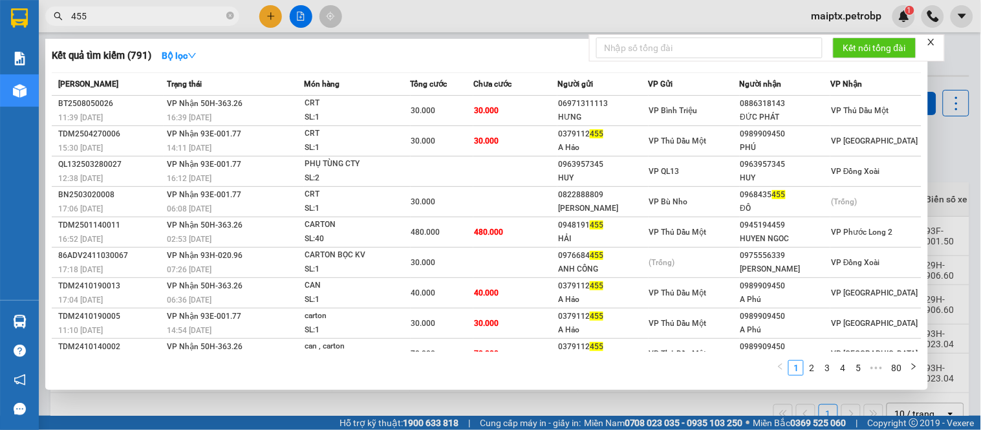
click at [95, 11] on input "455" at bounding box center [147, 16] width 153 height 14
paste input "0966737"
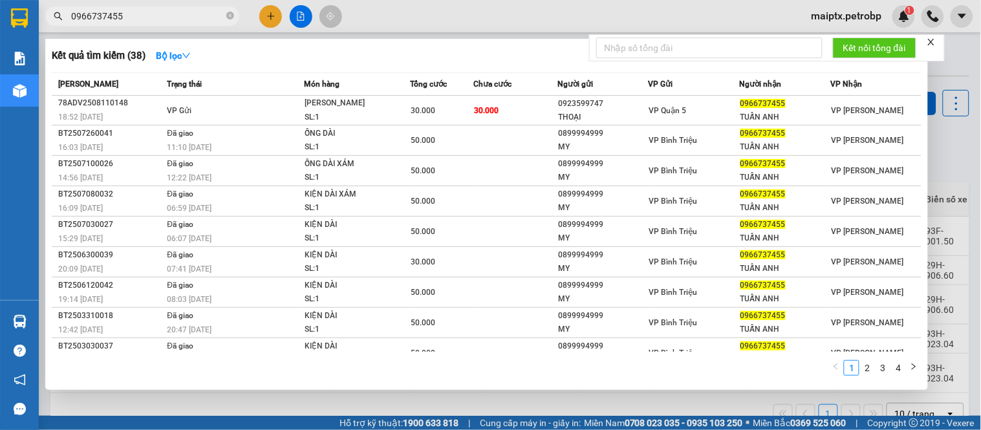
type input "0966737455"
drag, startPoint x: 102, startPoint y: 399, endPoint x: 111, endPoint y: 397, distance: 9.3
click at [104, 399] on div at bounding box center [490, 215] width 981 height 430
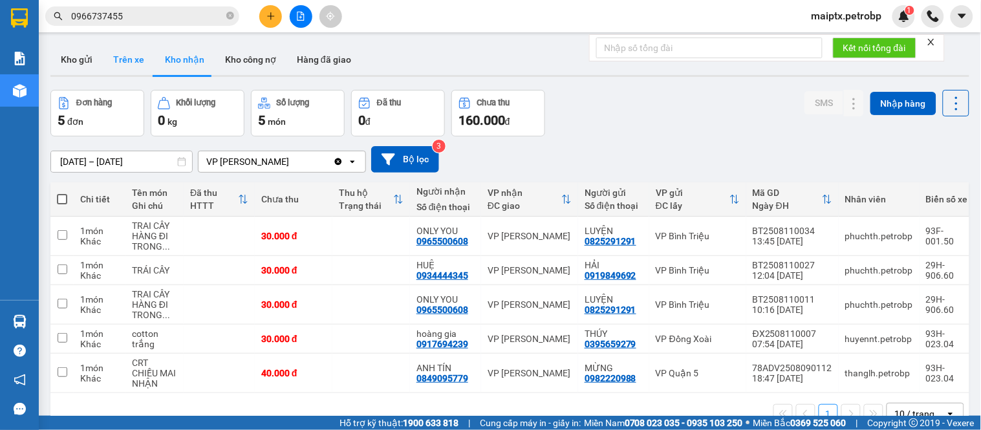
click at [112, 61] on button "Trên xe" at bounding box center [129, 59] width 52 height 31
type input "[DATE] – [DATE]"
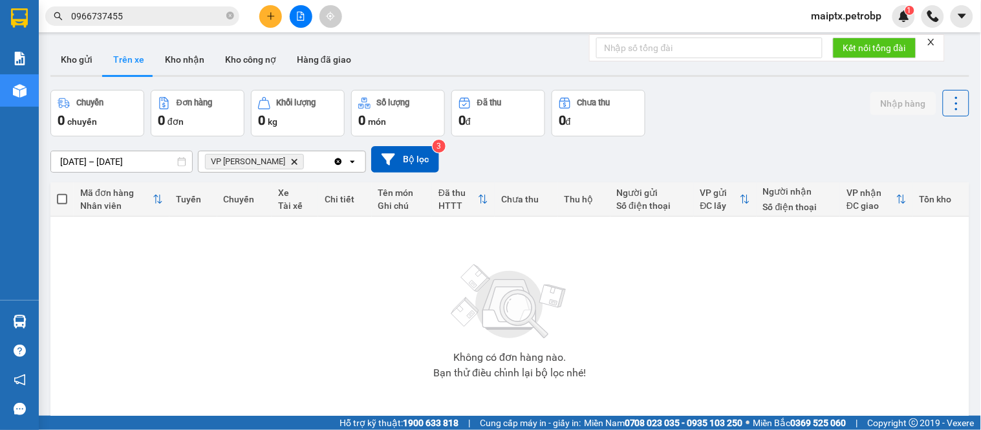
drag, startPoint x: 95, startPoint y: 265, endPoint x: 99, endPoint y: 253, distance: 12.9
click at [99, 255] on div "Không có đơn hàng nào. Bạn thử điều chỉnh lại bộ lọc nhé!" at bounding box center [510, 318] width 906 height 194
click at [268, 20] on icon "plus" at bounding box center [271, 16] width 9 height 9
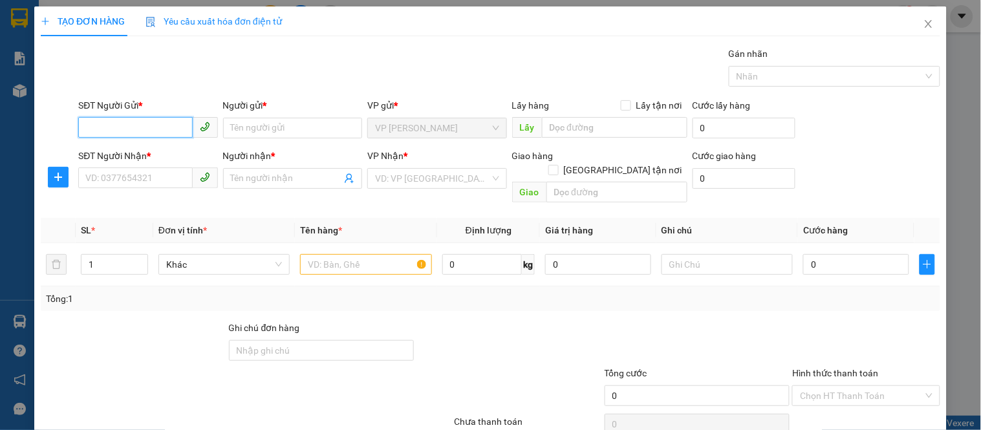
click at [153, 127] on input "SĐT Người Gửi *" at bounding box center [135, 127] width 114 height 21
type input "0826909678"
click at [121, 150] on div "0826909678 - tâm" at bounding box center [146, 154] width 122 height 14
type input "tâm"
type input "0374838280"
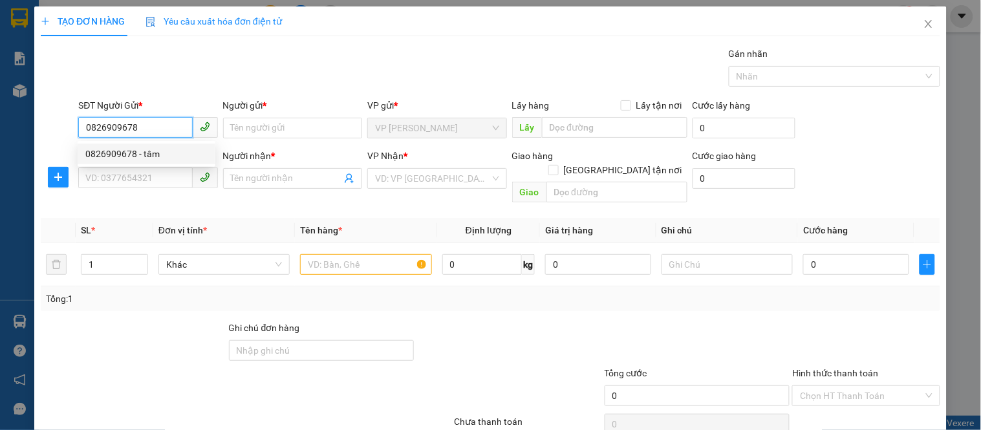
type input "TOAN"
type input "350.000"
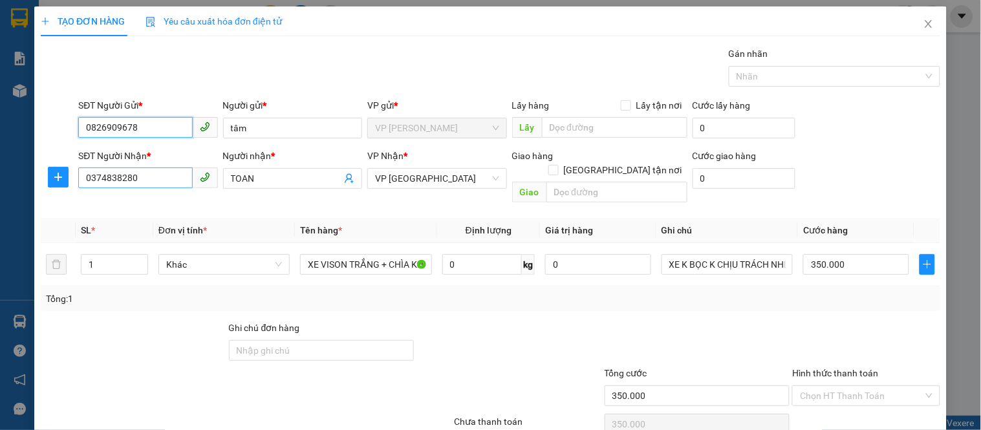
type input "0826909678"
click at [122, 178] on input "0374838280" at bounding box center [135, 178] width 114 height 21
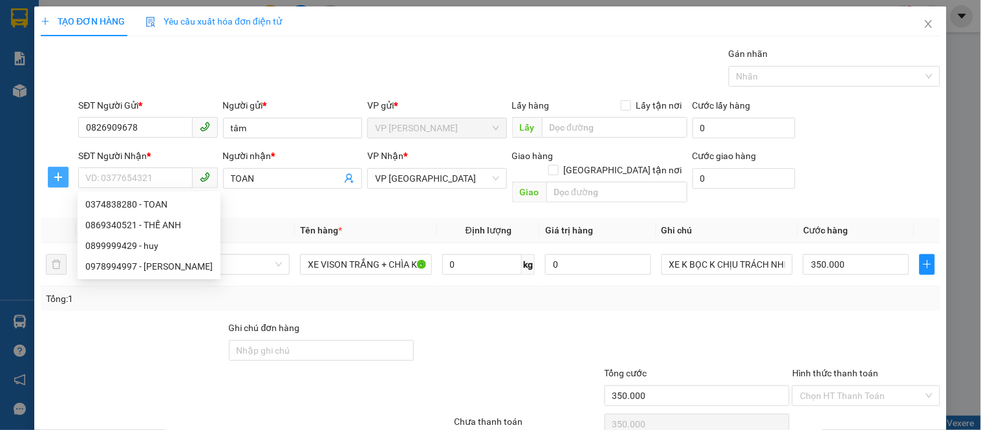
click at [53, 172] on icon "plus" at bounding box center [58, 177] width 10 height 10
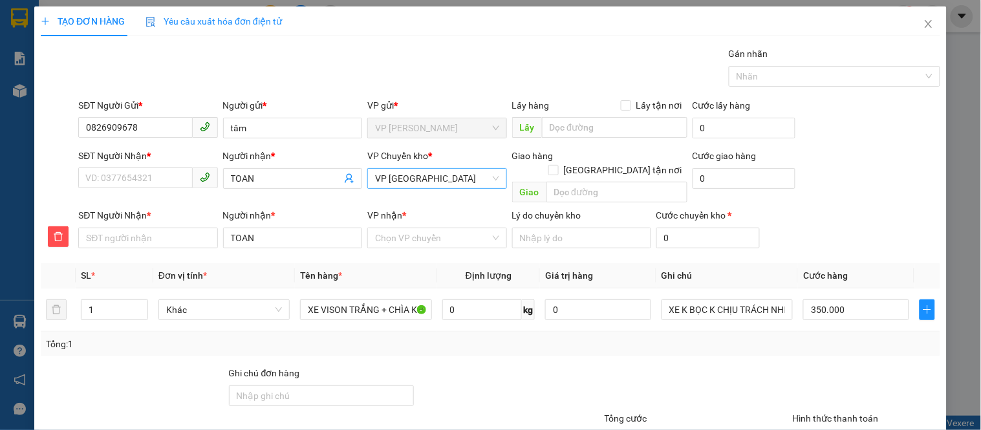
click at [400, 183] on span "VP [GEOGRAPHIC_DATA]" at bounding box center [437, 178] width 124 height 19
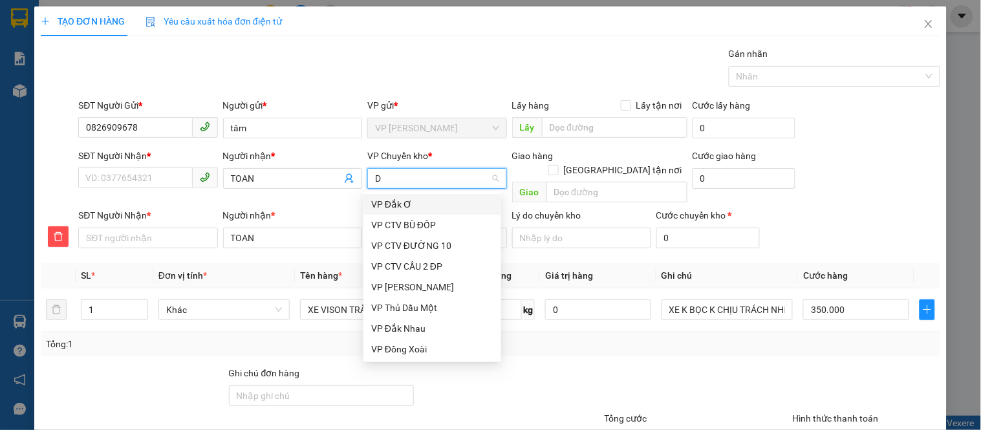
type input "DO"
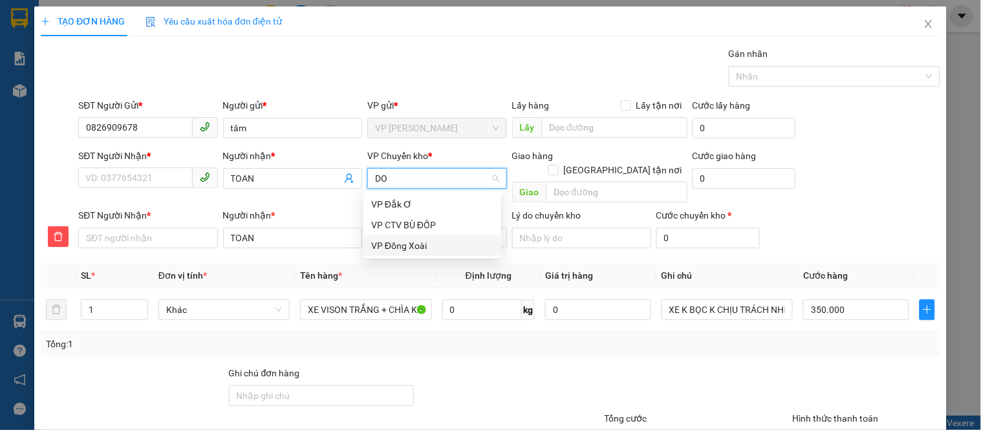
click at [384, 243] on div "VP Đồng Xoài" at bounding box center [432, 246] width 122 height 14
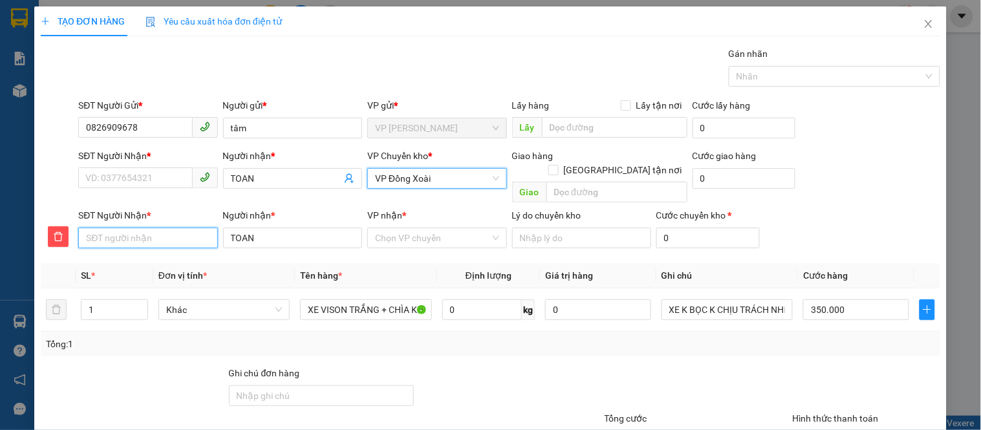
click at [115, 228] on input "SĐT Người Nhận *" at bounding box center [147, 238] width 139 height 21
type input "0329938893"
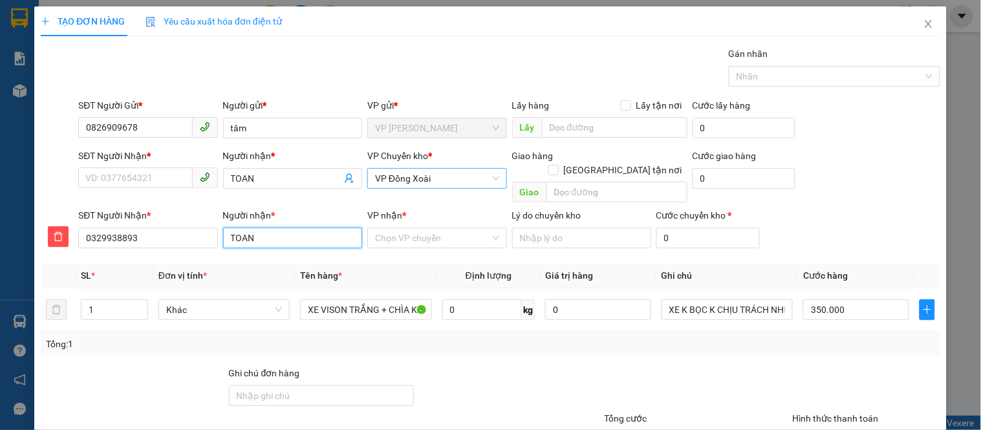
click at [250, 230] on input "TOAN" at bounding box center [292, 238] width 139 height 21
type input "NHỚ"
click at [120, 228] on input "0329938893" at bounding box center [147, 238] width 139 height 21
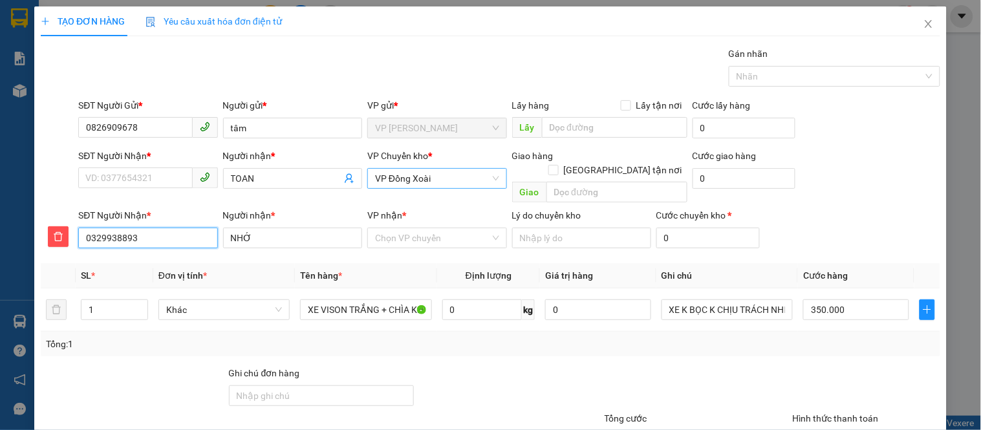
click at [120, 228] on input "0329938893" at bounding box center [147, 238] width 139 height 21
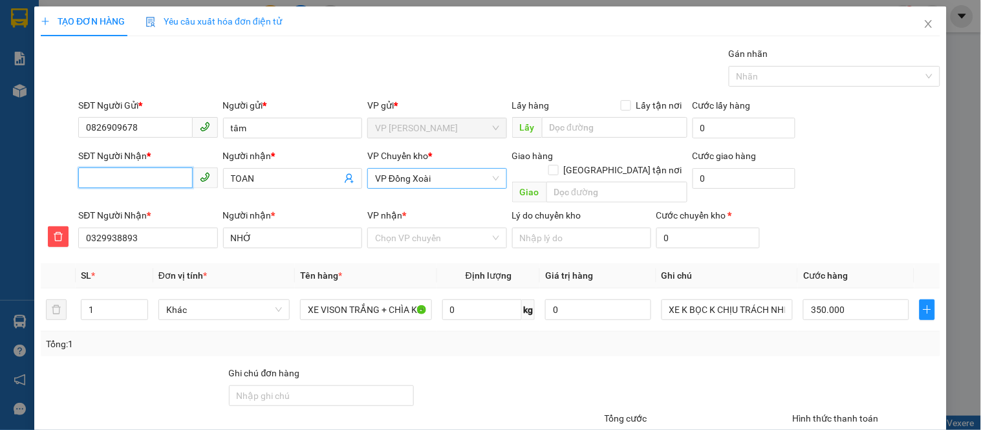
click at [108, 173] on input "SĐT Người Nhận *" at bounding box center [135, 178] width 114 height 21
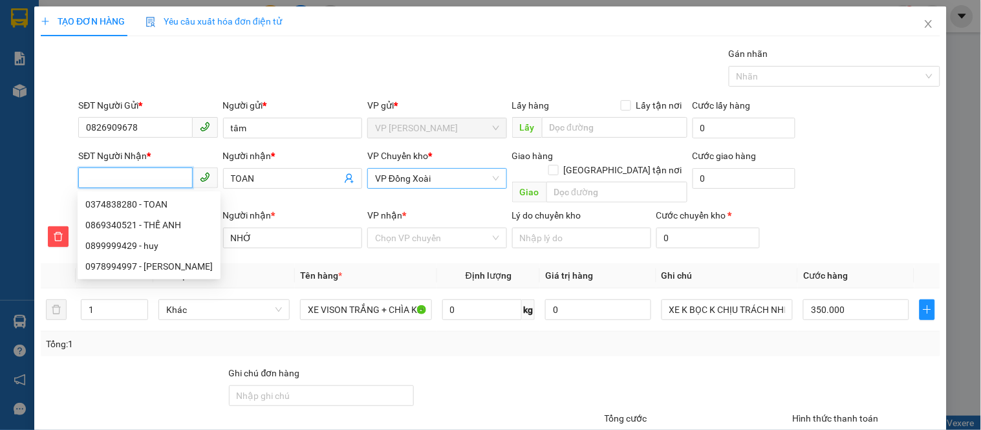
paste input "0329938893"
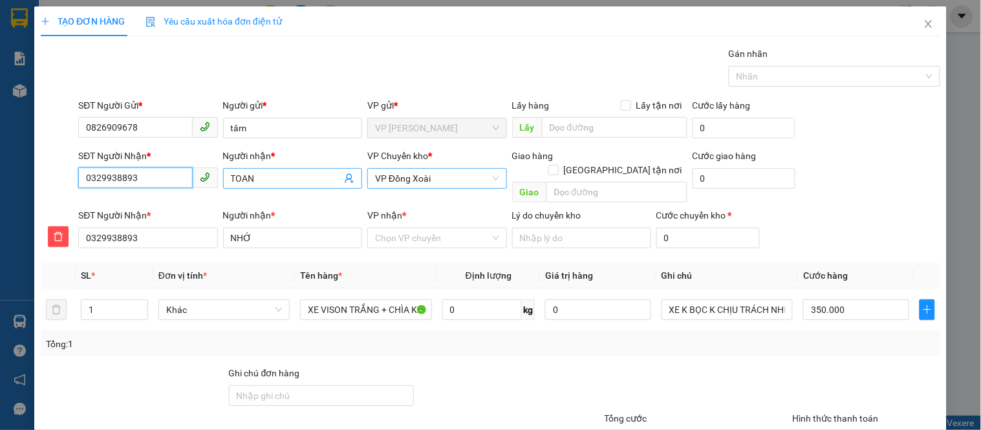
type input "0329938893"
click at [250, 179] on input "TOAN" at bounding box center [286, 178] width 111 height 14
type input "T"
type input "NHỚ"
click at [386, 228] on input "VP nhận *" at bounding box center [432, 237] width 114 height 19
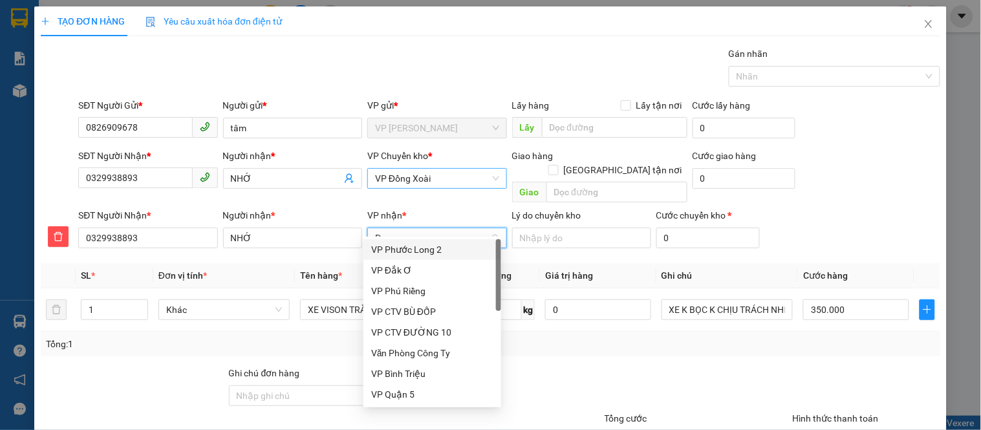
type input "PH"
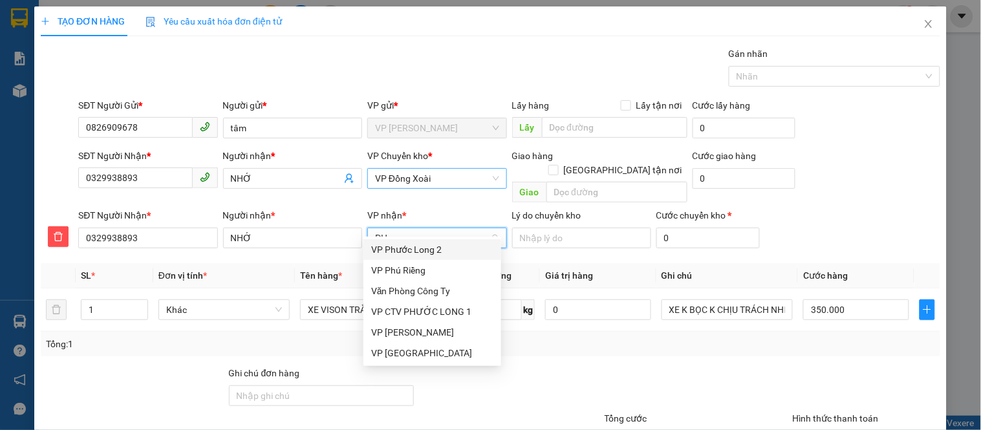
click at [385, 246] on div "VP Phước Long 2" at bounding box center [432, 250] width 122 height 14
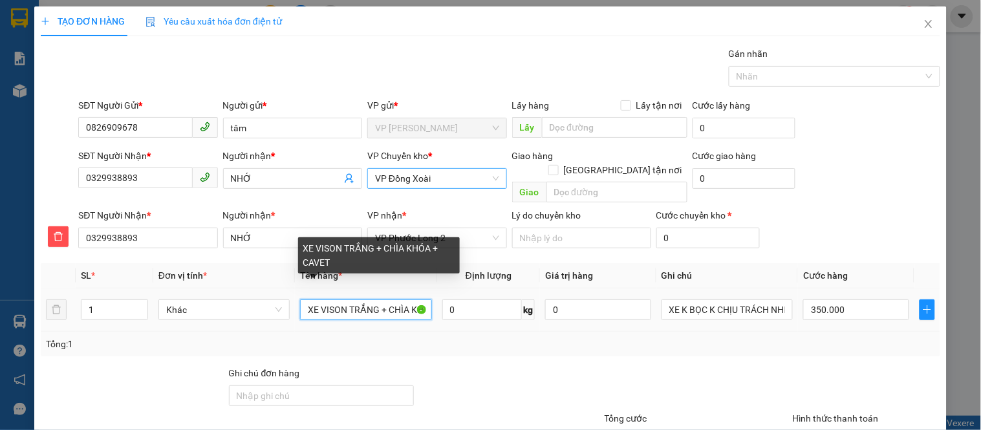
click at [332, 299] on input "XE VISON TRẮNG + CHÌA KHÓA + CAVET" at bounding box center [365, 309] width 131 height 21
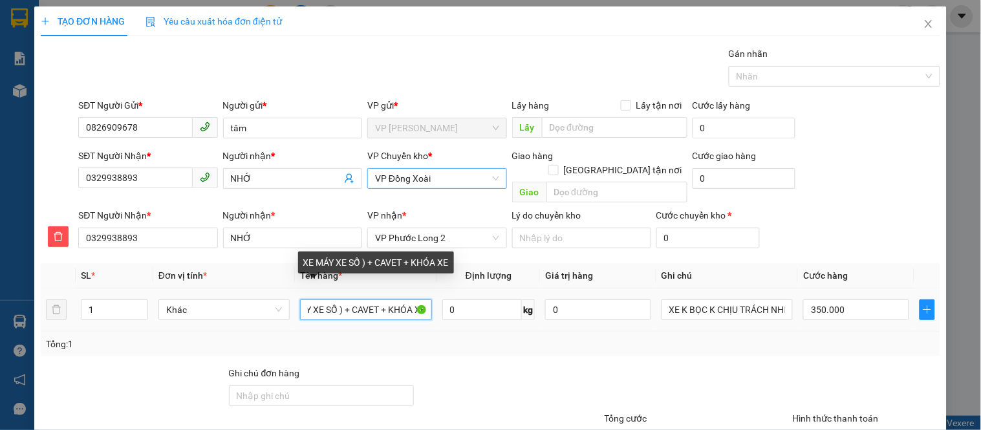
scroll to position [0, 35]
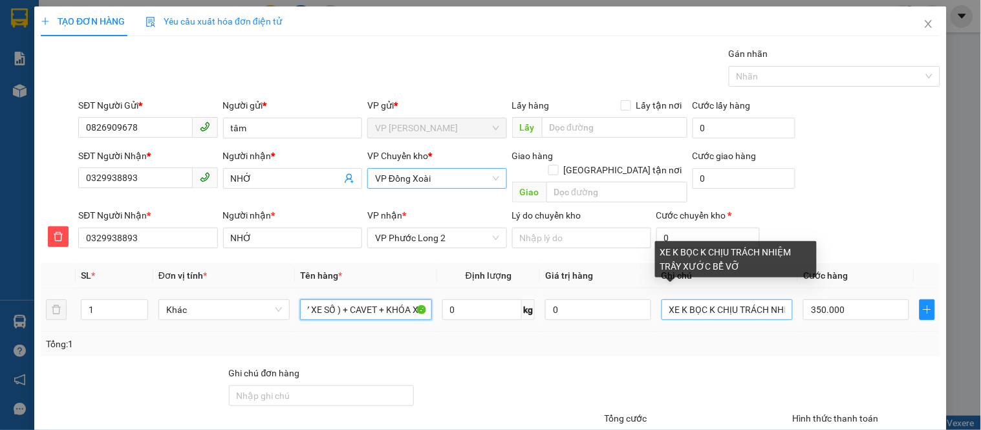
type input "XE MÁY XE SỐ ) + CAVET + KHÓA XE"
click at [715, 299] on input "XE K BỌC K CHỊU TRÁCH NHIỆM TRẦY XƯỚC BỂ VỠ" at bounding box center [727, 309] width 131 height 21
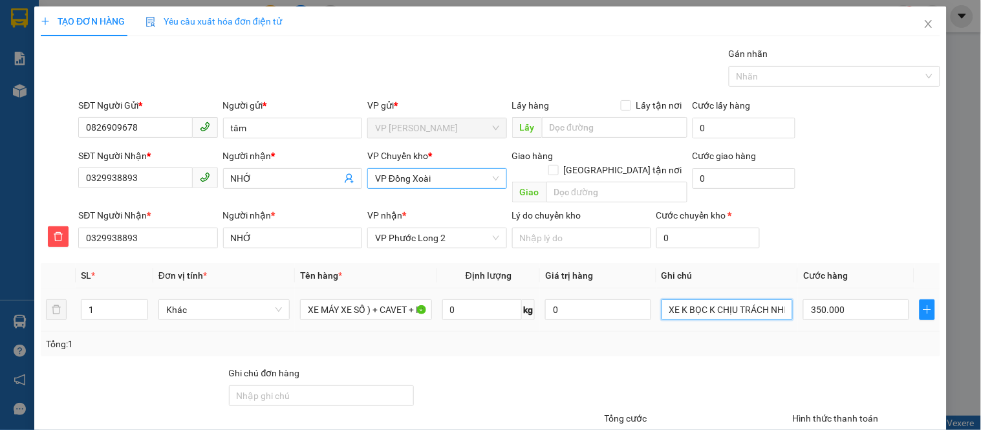
scroll to position [72, 0]
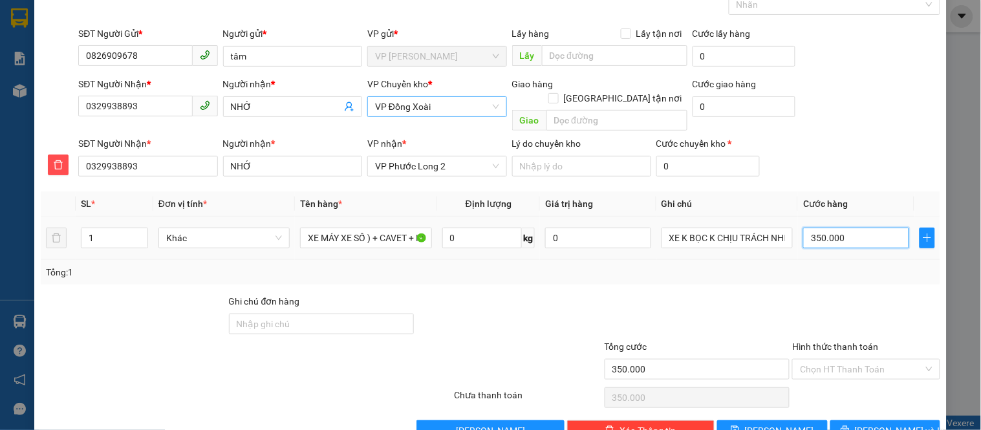
click at [835, 228] on input "350.000" at bounding box center [856, 238] width 106 height 21
type input "3"
type input "30"
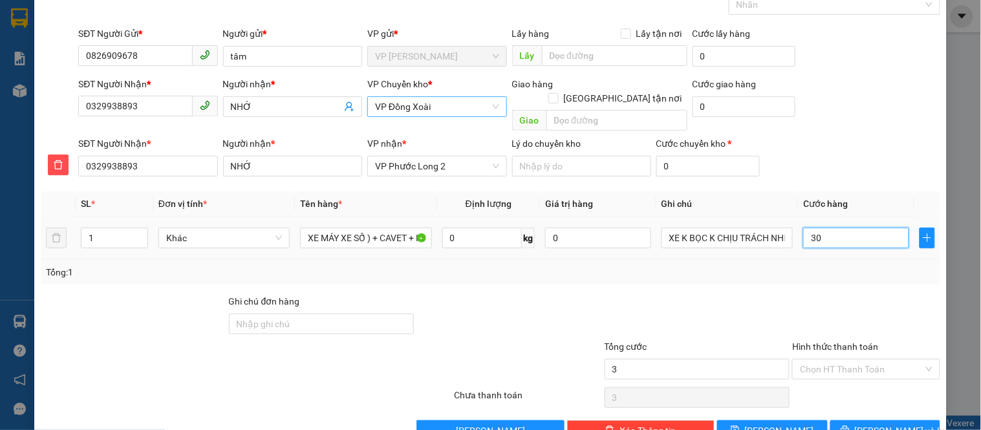
type input "30"
type input "300"
type input "3.000"
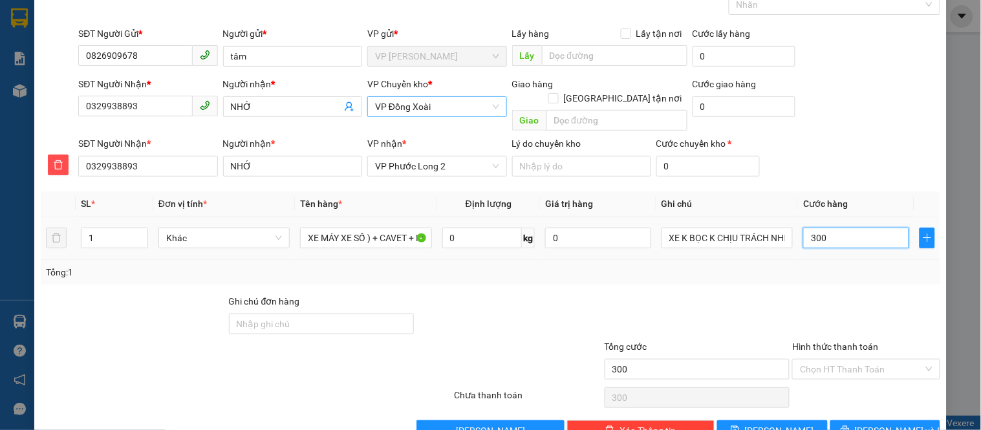
type input "3.000"
type input "30.000"
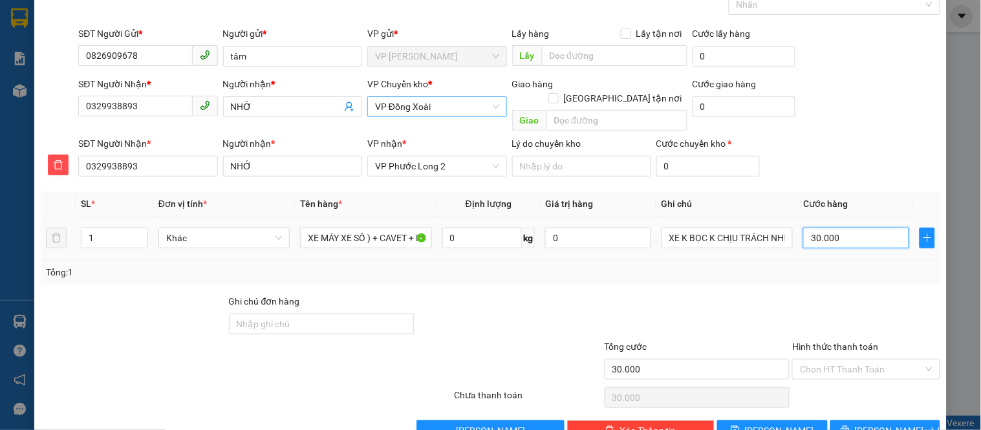
type input "300.000"
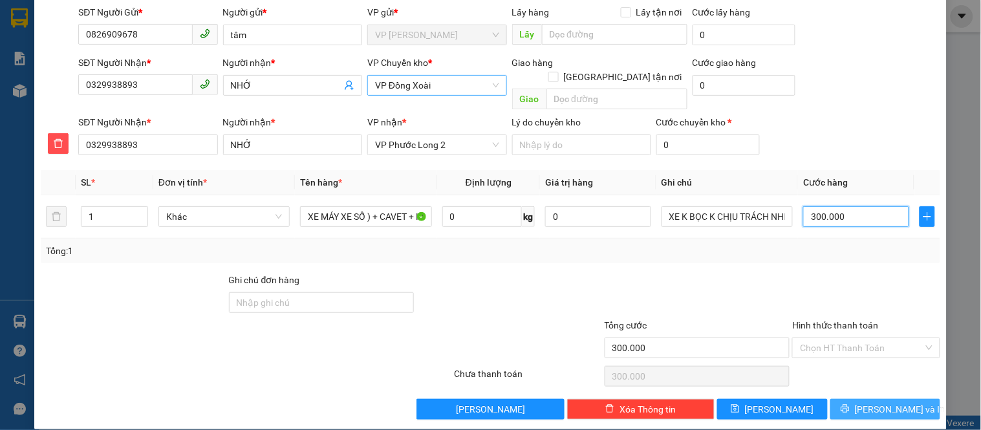
type input "300.000"
click at [865, 402] on span "[PERSON_NAME] và In" at bounding box center [900, 409] width 91 height 14
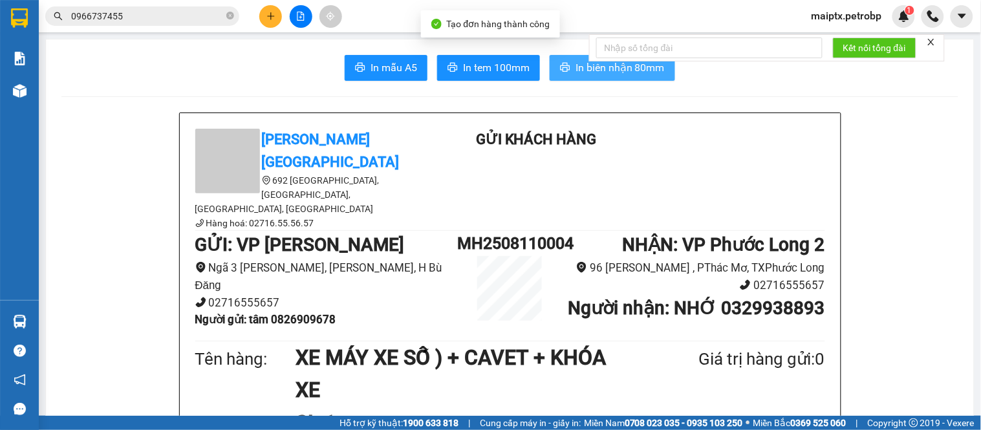
click at [574, 57] on button "In biên nhận 80mm" at bounding box center [612, 68] width 125 height 26
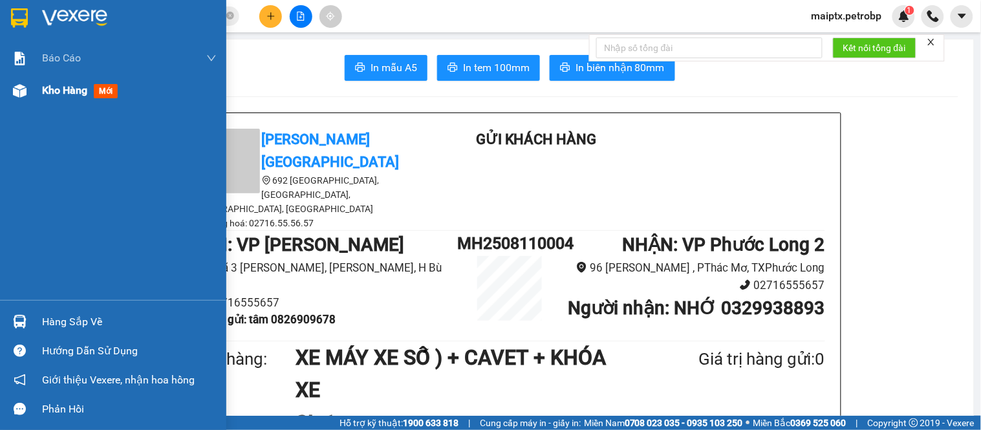
click at [28, 92] on div at bounding box center [19, 91] width 23 height 23
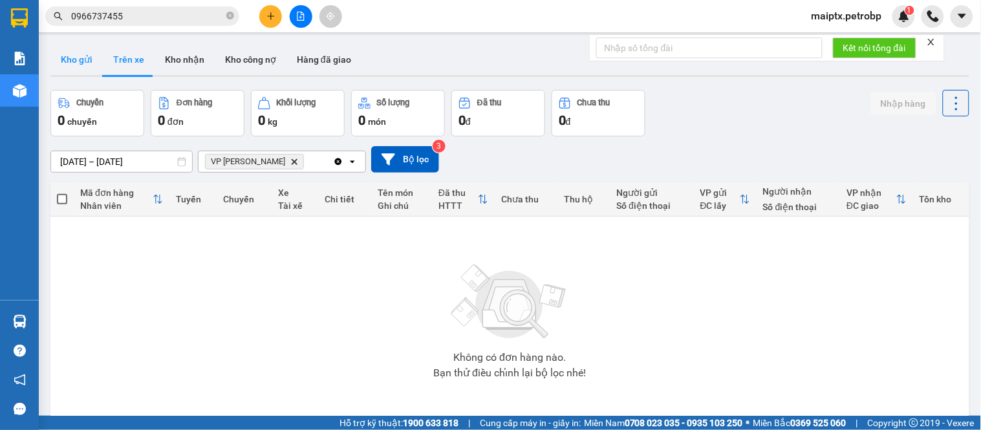
click at [84, 63] on button "Kho gửi" at bounding box center [76, 59] width 52 height 31
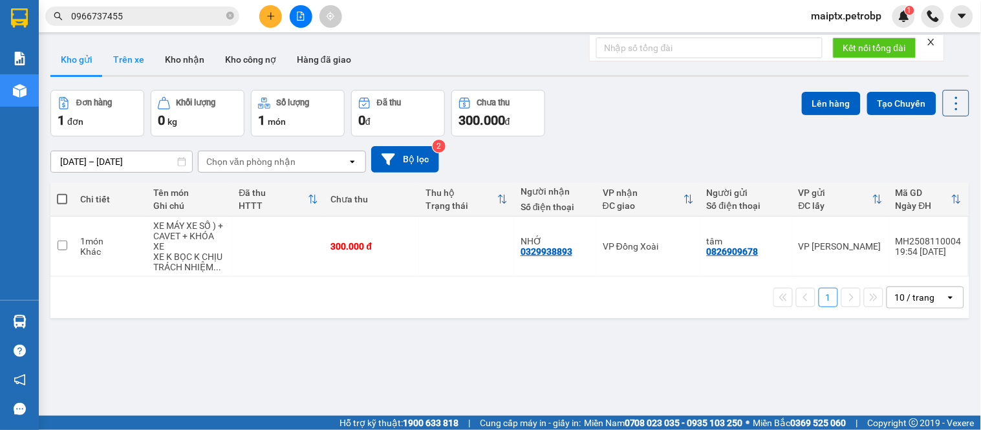
click at [121, 53] on button "Trên xe" at bounding box center [129, 59] width 52 height 31
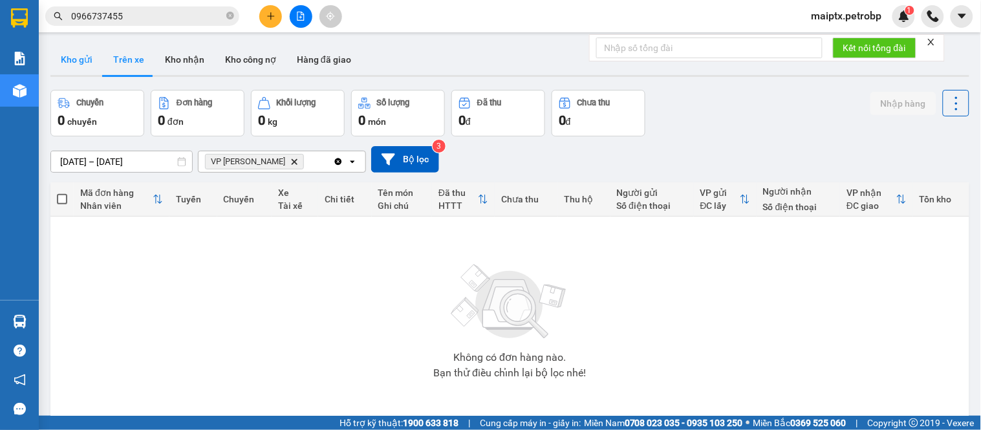
click at [81, 56] on button "Kho gửi" at bounding box center [76, 59] width 52 height 31
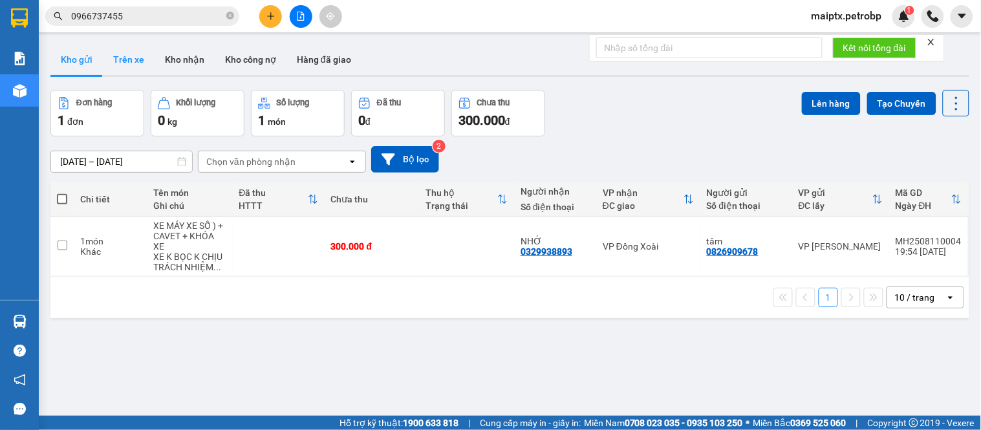
click at [135, 61] on button "Trên xe" at bounding box center [129, 59] width 52 height 31
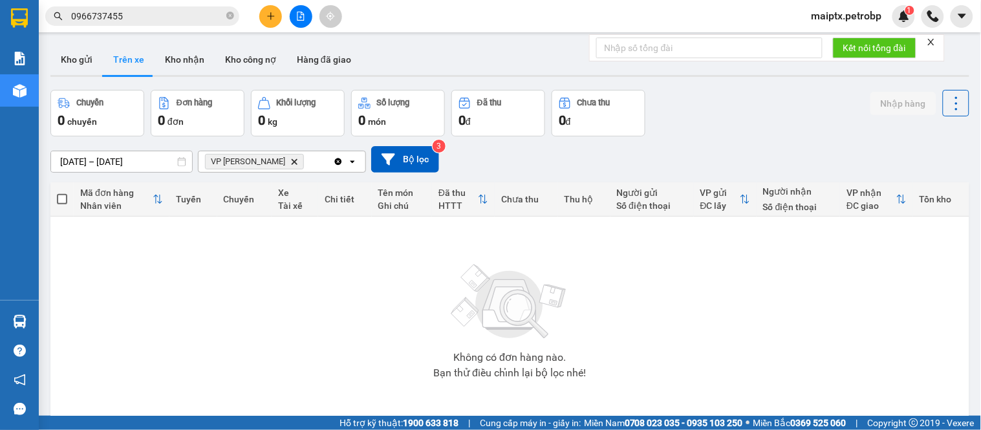
click at [87, 267] on div "Không có đơn hàng nào. Bạn thử điều chỉnh lại bộ lọc nhé!" at bounding box center [510, 318] width 906 height 194
click at [80, 58] on button "Kho gửi" at bounding box center [76, 59] width 52 height 31
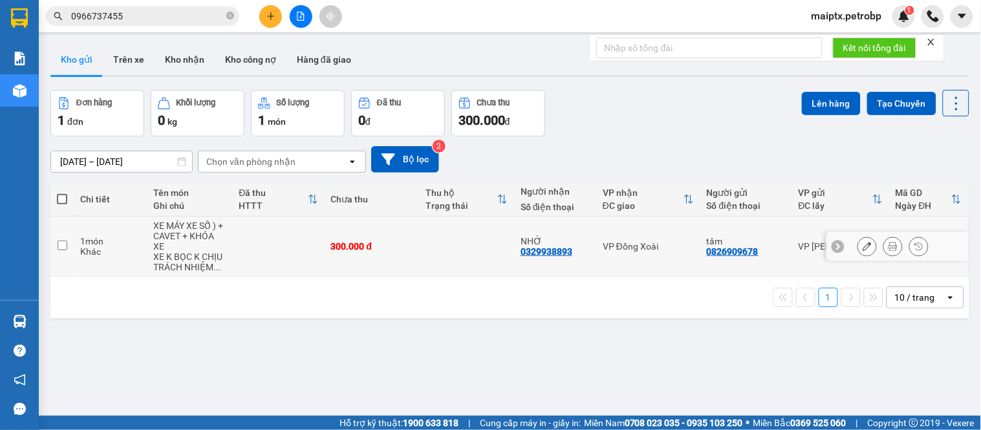
click at [889, 248] on icon at bounding box center [893, 246] width 9 height 9
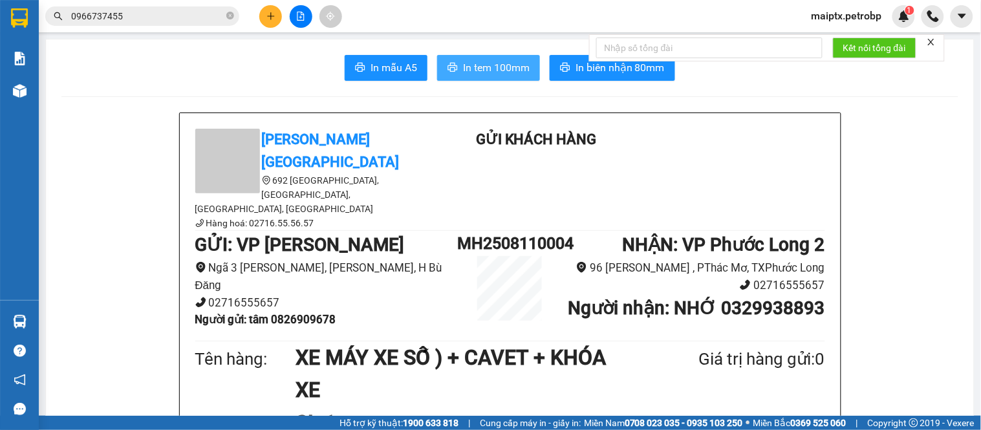
click at [485, 68] on span "In tem 100mm" at bounding box center [496, 68] width 67 height 16
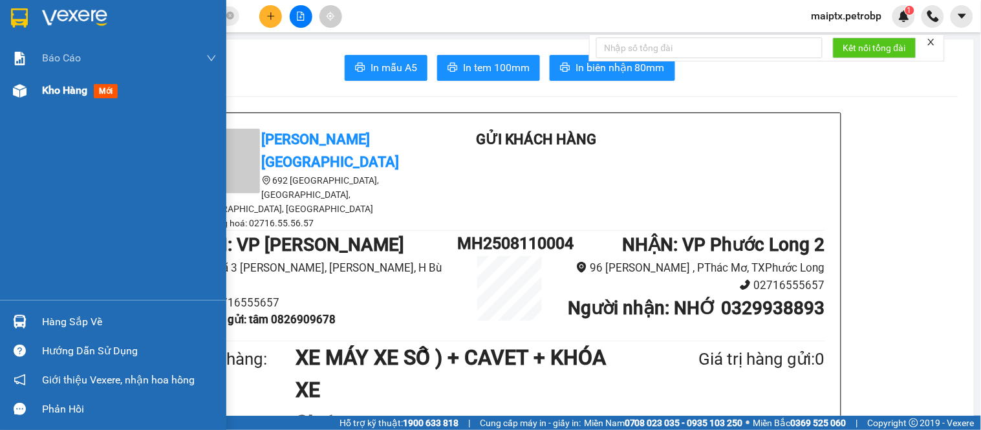
click at [30, 89] on div at bounding box center [19, 91] width 23 height 23
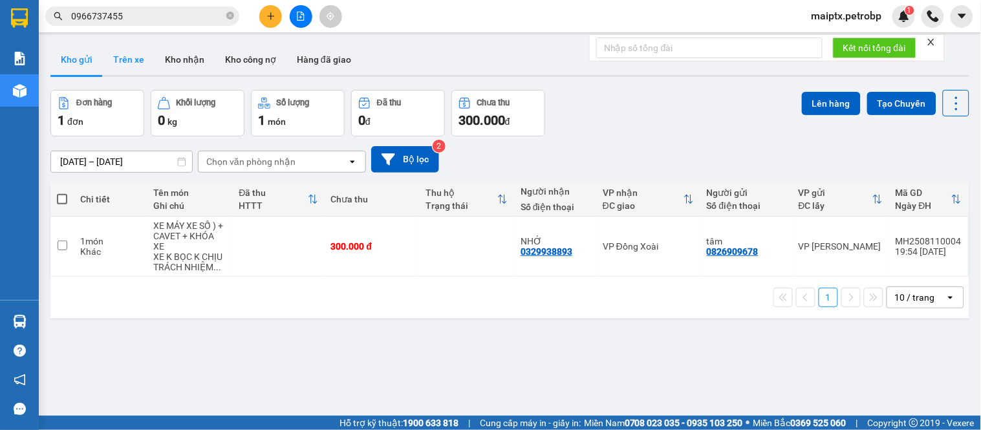
click at [117, 56] on button "Trên xe" at bounding box center [129, 59] width 52 height 31
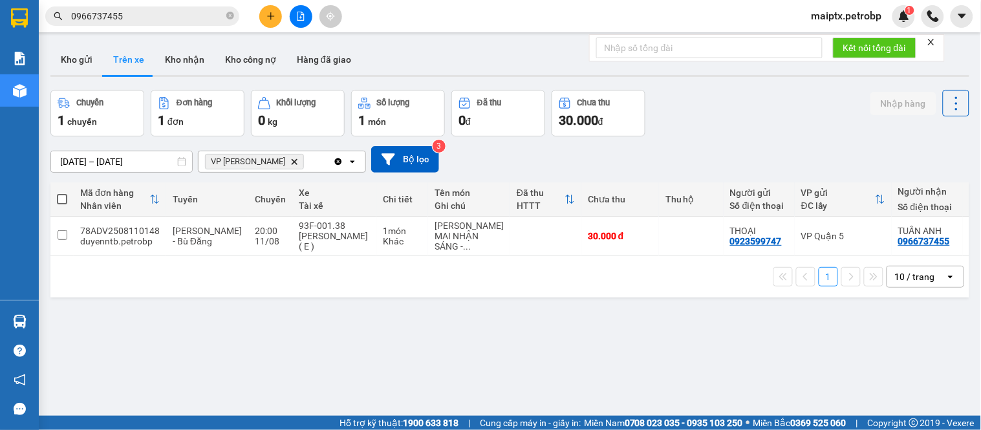
click at [92, 338] on div "ver 1.8.137 Kho gửi Trên xe Kho nhận Kho công nợ Hàng đã giao Chuyến 1 chuyến Đ…" at bounding box center [510, 254] width 930 height 430
click at [74, 58] on button "Kho gửi" at bounding box center [76, 59] width 52 height 31
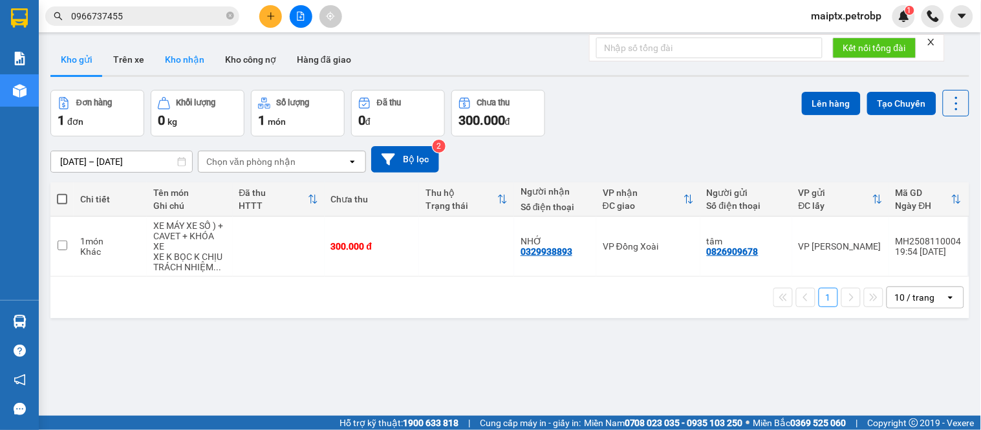
click at [197, 56] on button "Kho nhận" at bounding box center [185, 59] width 60 height 31
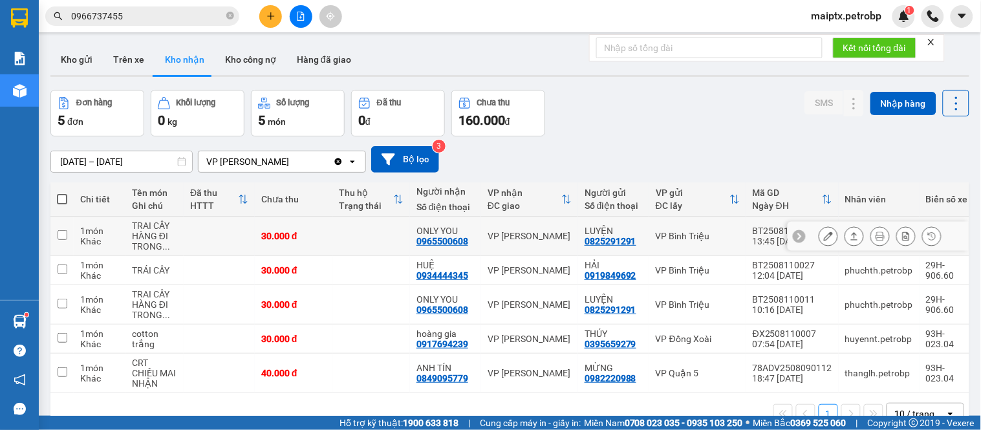
click at [824, 237] on icon at bounding box center [828, 236] width 9 height 9
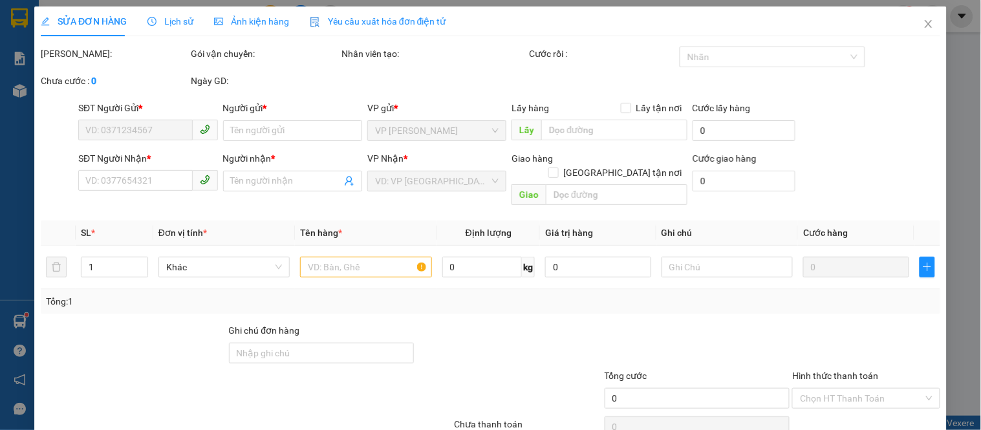
type input "0825291291"
type input "LUYỆN"
type input "0965500608"
type input "ONLY YOU"
type input "30.000"
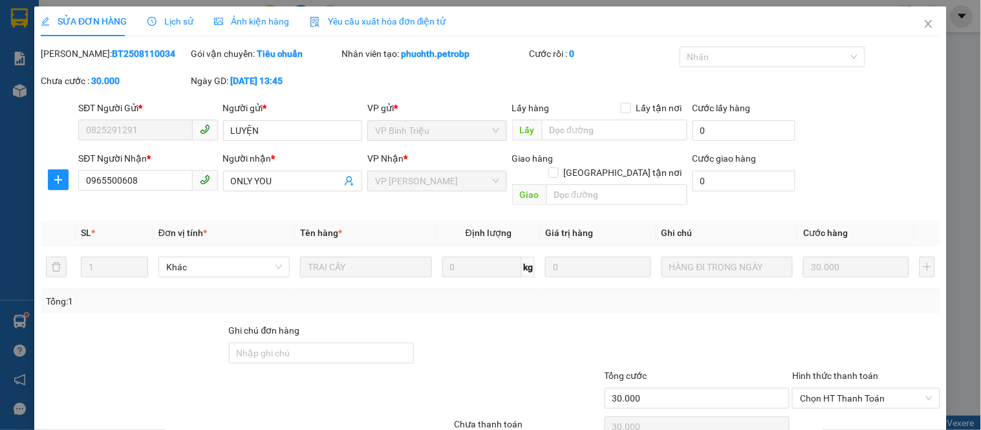
click at [112, 54] on b "BT2508110034" at bounding box center [143, 54] width 63 height 10
copy b "BT2508110034"
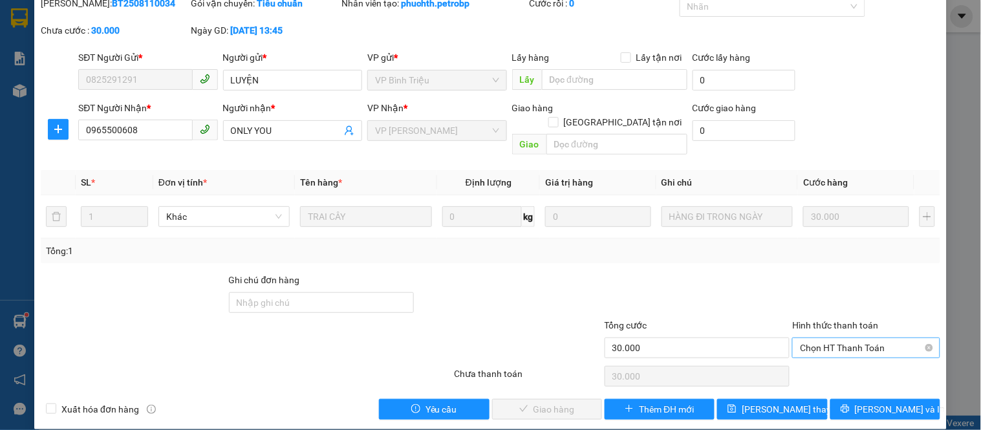
click at [826, 338] on span "Chọn HT Thanh Toán" at bounding box center [866, 347] width 132 height 19
click at [818, 349] on div "Tại văn phòng" at bounding box center [858, 359] width 146 height 21
type input "0"
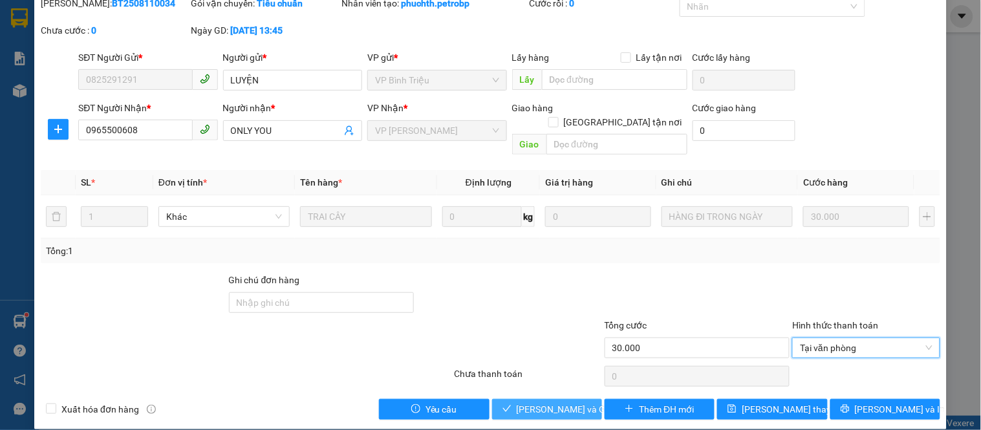
click at [541, 402] on span "[PERSON_NAME] và Giao hàng" at bounding box center [579, 409] width 124 height 14
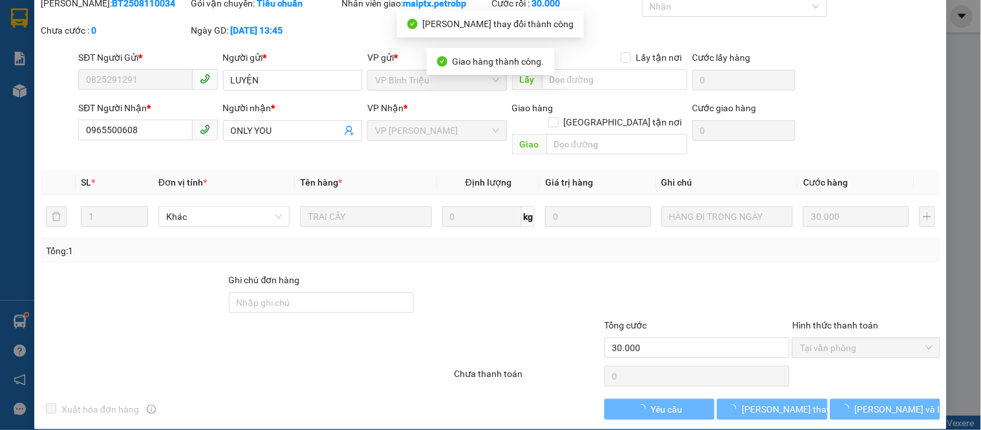
scroll to position [0, 0]
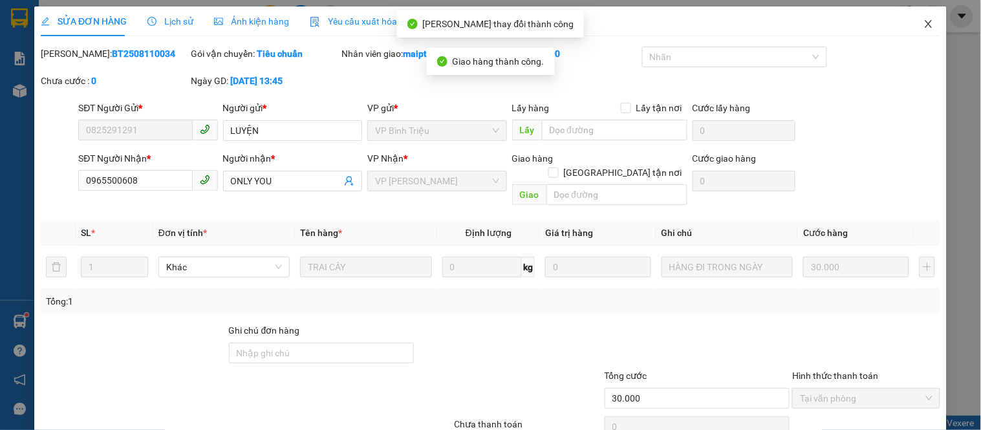
click at [924, 22] on icon "close" at bounding box center [929, 24] width 10 height 10
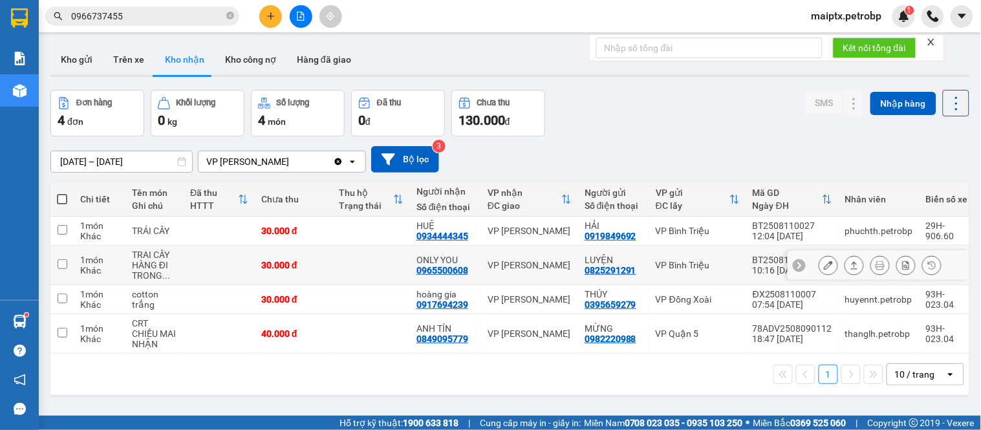
click at [824, 267] on icon at bounding box center [828, 265] width 9 height 9
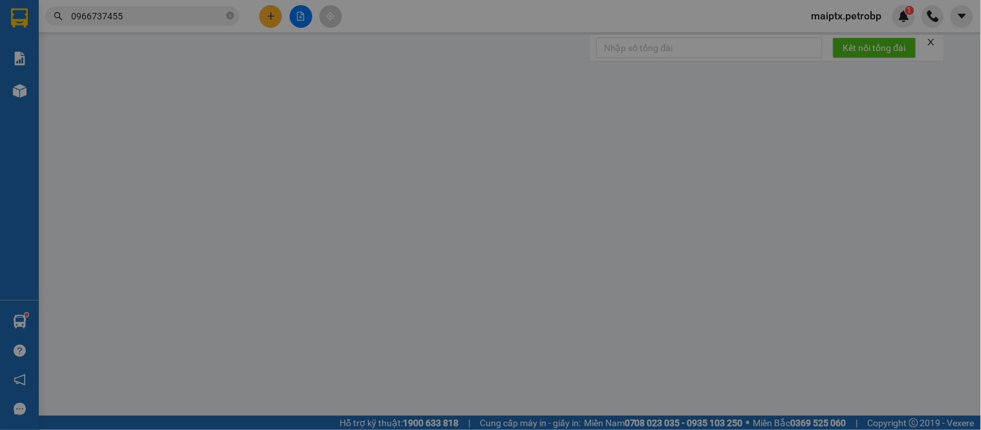
type input "0825291291"
type input "LUYỆN"
type input "0965500608"
type input "ONLY YOU"
type input "30.000"
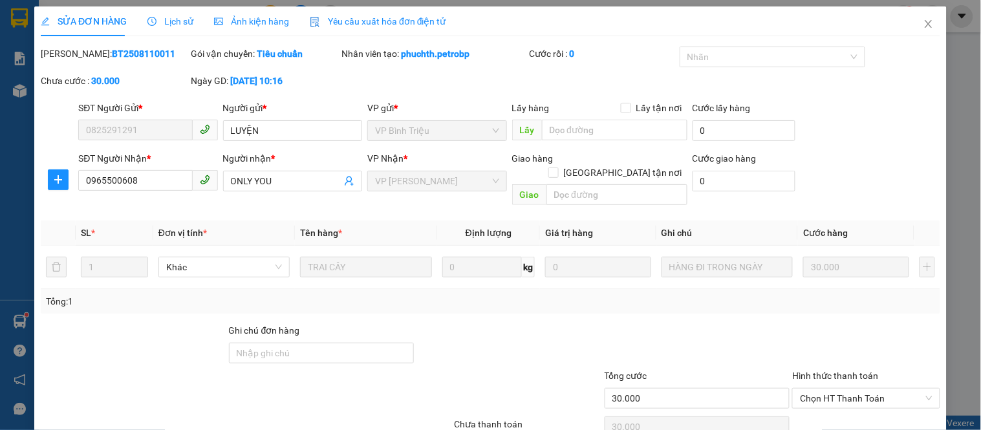
click at [112, 50] on b "BT2508110011" at bounding box center [143, 54] width 63 height 10
copy b "BT2508110011"
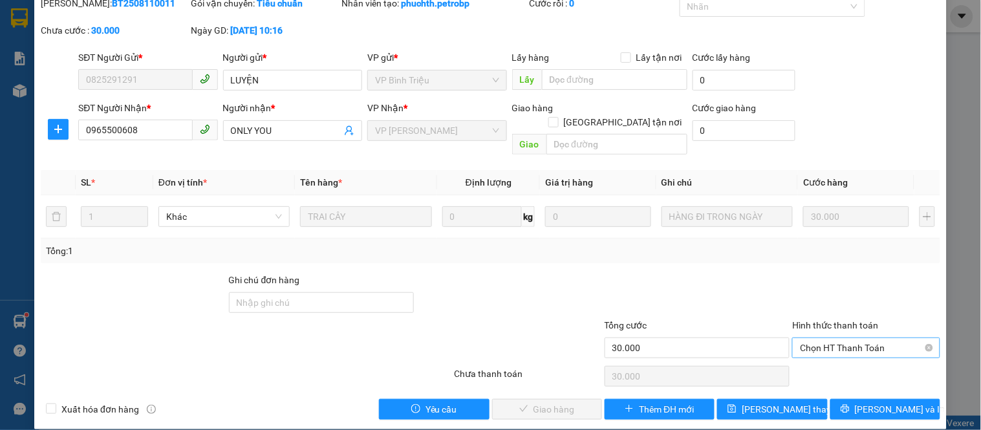
drag, startPoint x: 818, startPoint y: 337, endPoint x: 811, endPoint y: 343, distance: 9.2
click at [818, 338] on span "Chọn HT Thanh Toán" at bounding box center [866, 347] width 132 height 19
click at [799, 365] on div "Tại văn phòng" at bounding box center [858, 360] width 131 height 14
type input "0"
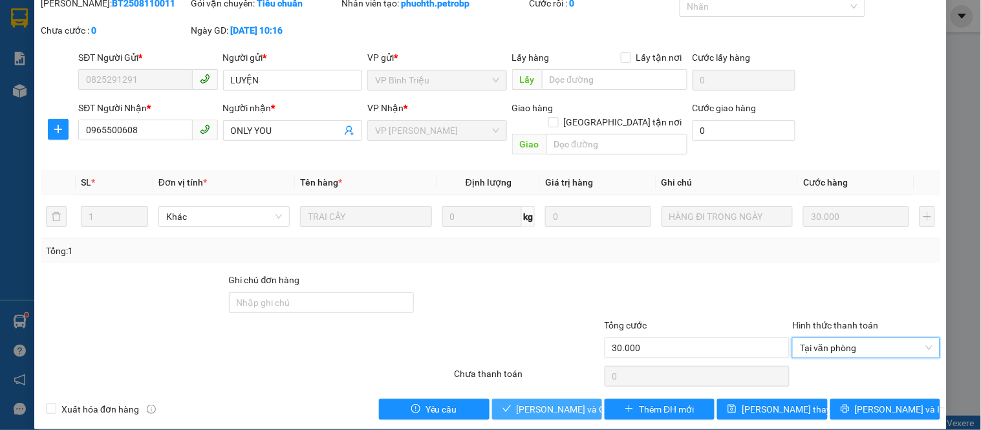
click at [544, 402] on span "[PERSON_NAME] và Giao hàng" at bounding box center [579, 409] width 124 height 14
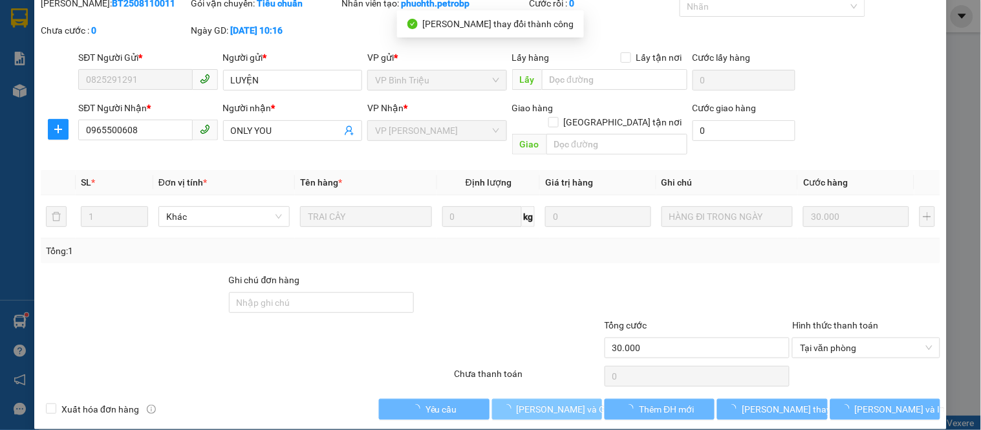
scroll to position [0, 0]
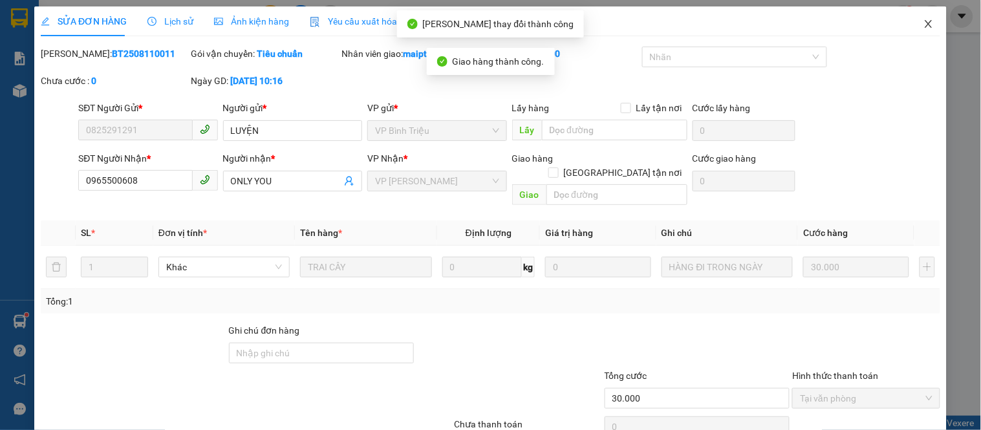
click at [924, 24] on icon "close" at bounding box center [929, 24] width 10 height 10
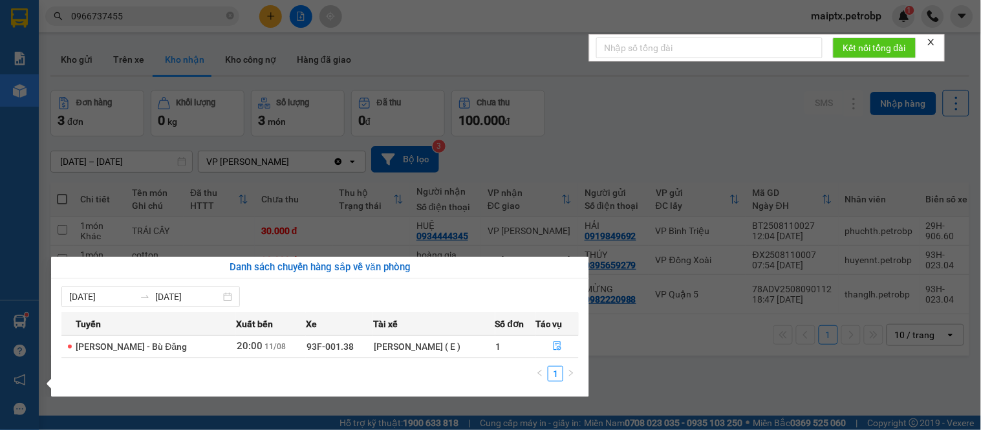
click at [696, 363] on section "Kết quả tìm kiếm ( 38 ) Bộ lọc Mã ĐH Trạng thái Món hàng Tổng cước Chưa cước Ng…" at bounding box center [490, 215] width 981 height 430
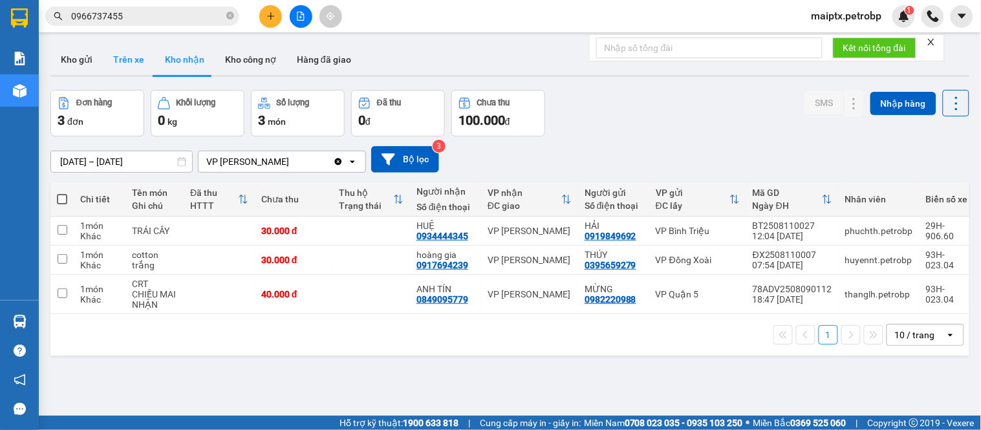
click at [135, 72] on button "Trên xe" at bounding box center [129, 59] width 52 height 31
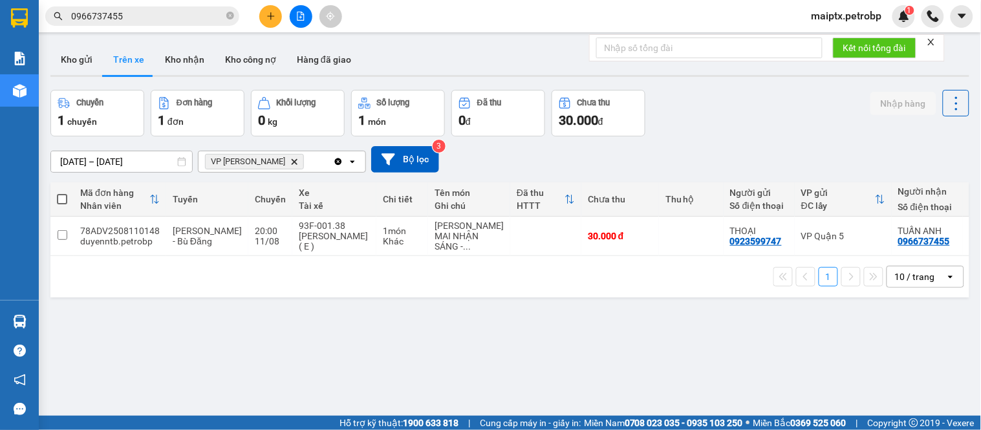
click at [106, 298] on div "1 10 / trang open" at bounding box center [509, 276] width 919 height 41
click at [179, 67] on button "Kho nhận" at bounding box center [185, 59] width 60 height 31
type input "[DATE] – [DATE]"
